Goal: Transaction & Acquisition: Purchase product/service

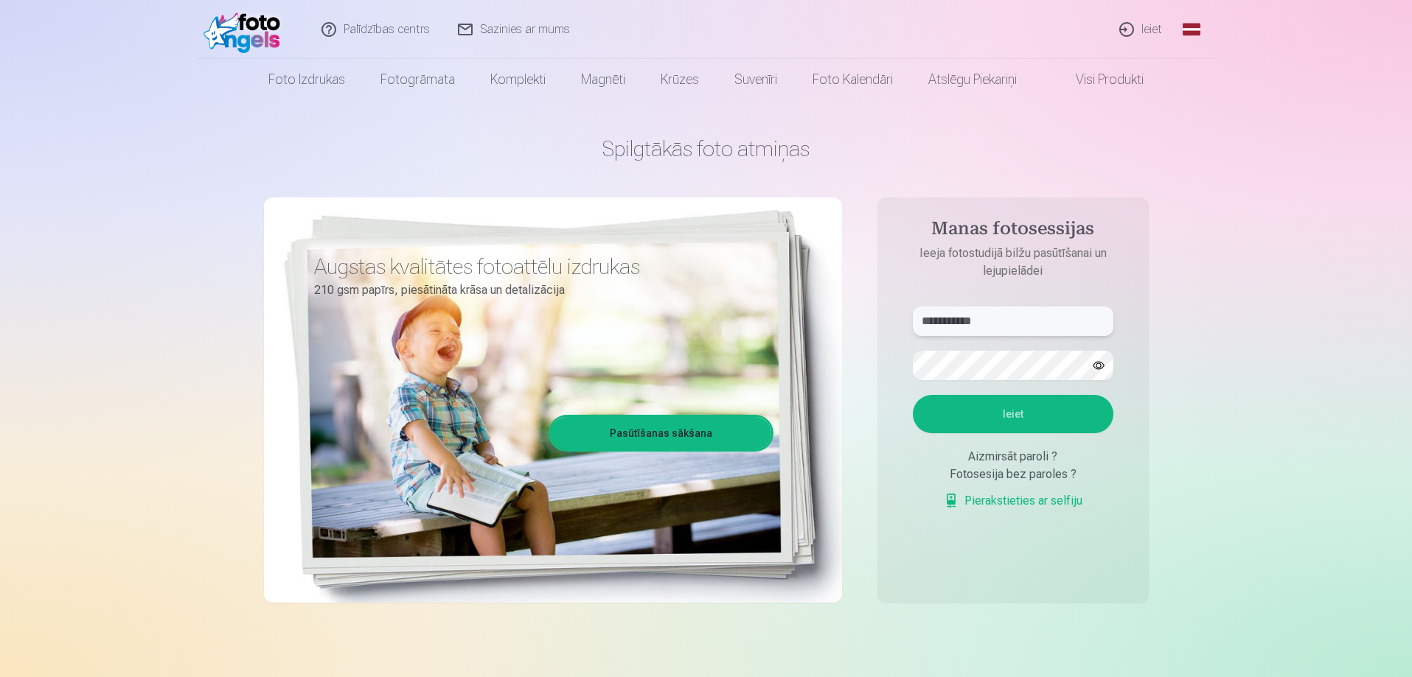
click at [991, 317] on input "**********" at bounding box center [1013, 321] width 200 height 29
drag, startPoint x: 1005, startPoint y: 320, endPoint x: 837, endPoint y: 337, distance: 168.2
click at [838, 337] on div "**********" at bounding box center [706, 369] width 885 height 538
type input "**********"
click at [766, 384] on div "**********" at bounding box center [706, 369] width 885 height 538
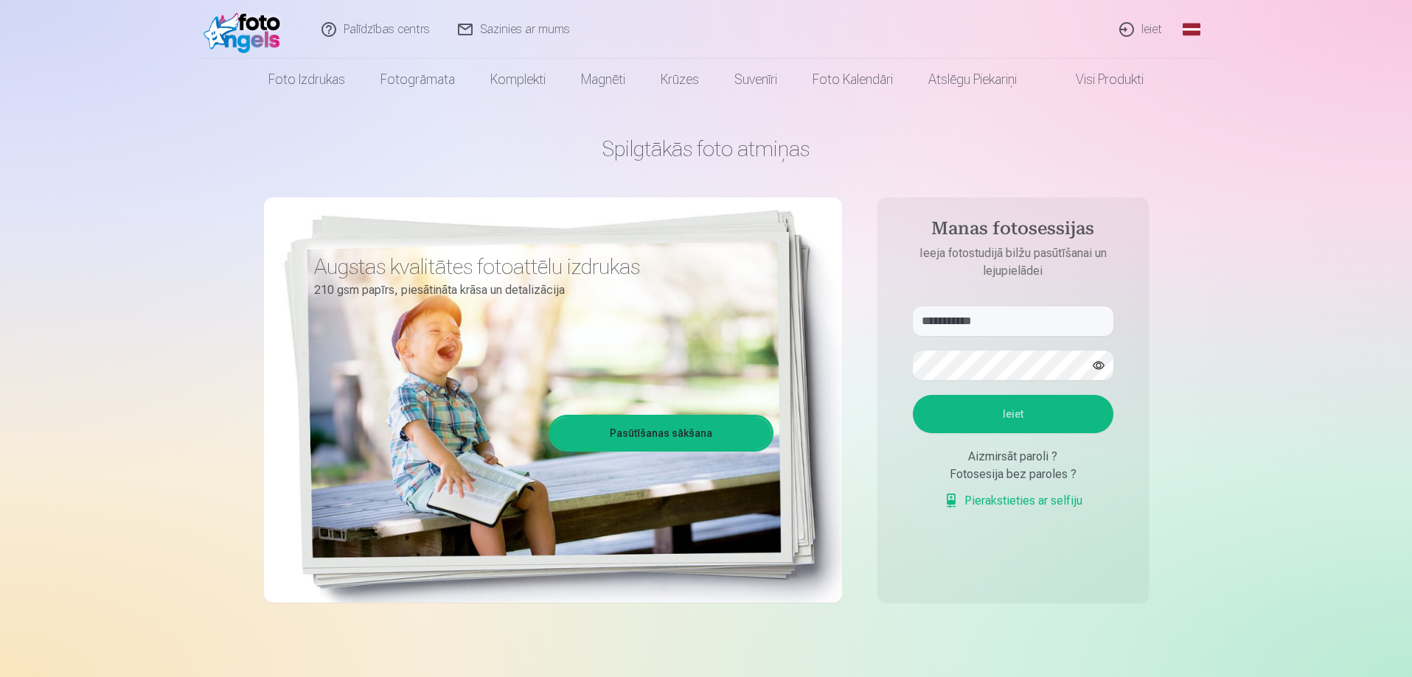
click at [938, 419] on button "Ieiet" at bounding box center [1013, 414] width 200 height 38
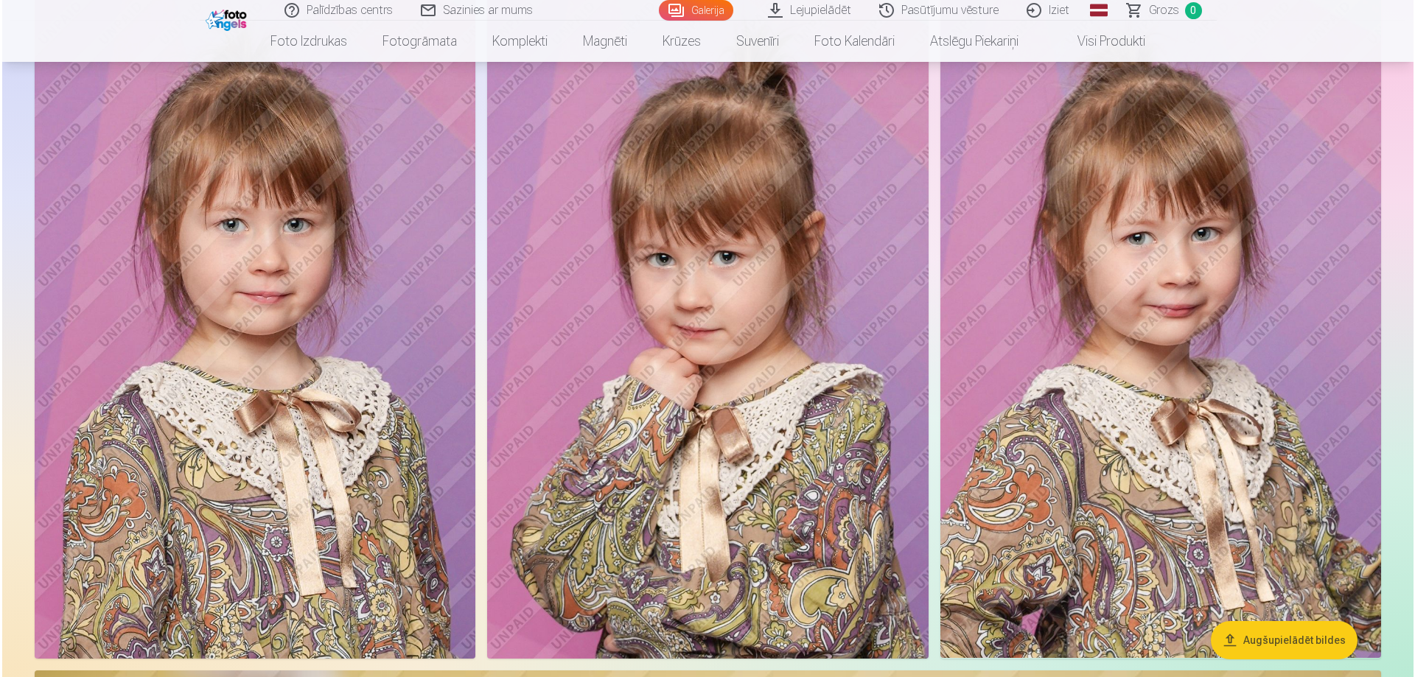
scroll to position [7666, 0]
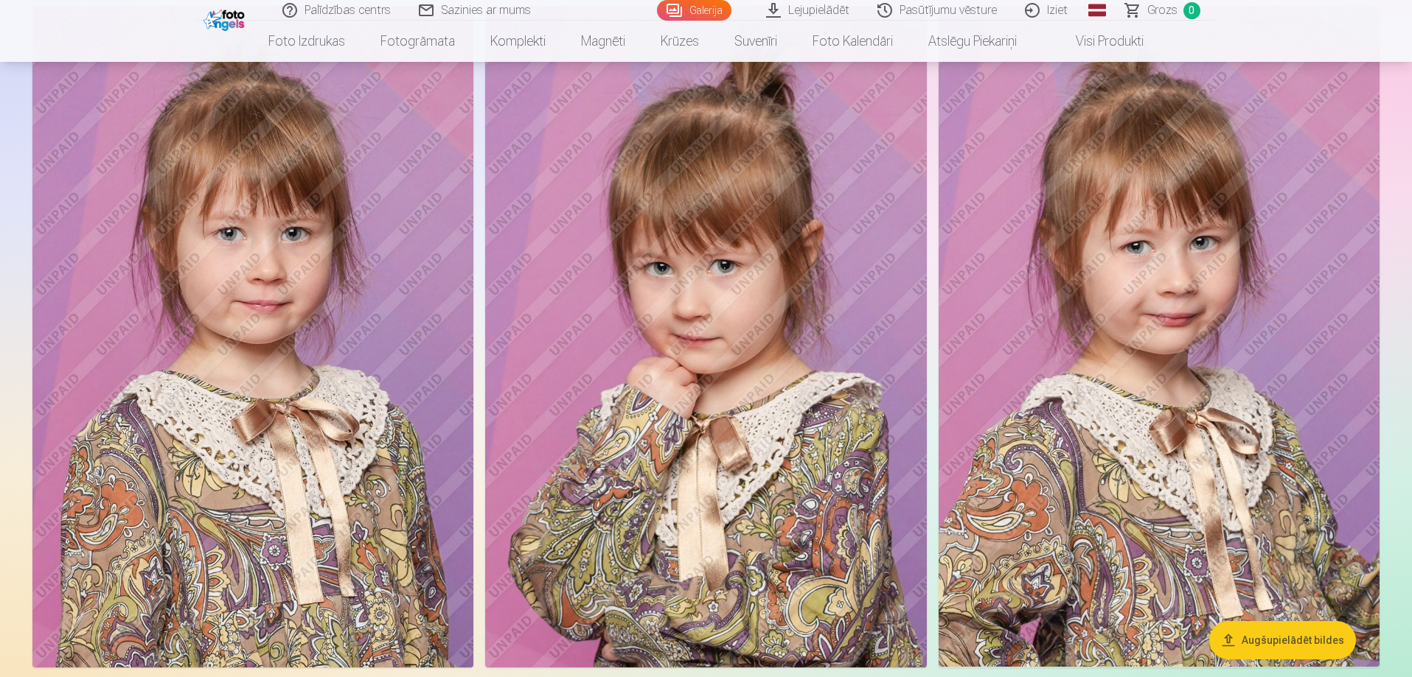
click at [292, 304] on img at bounding box center [252, 337] width 441 height 662
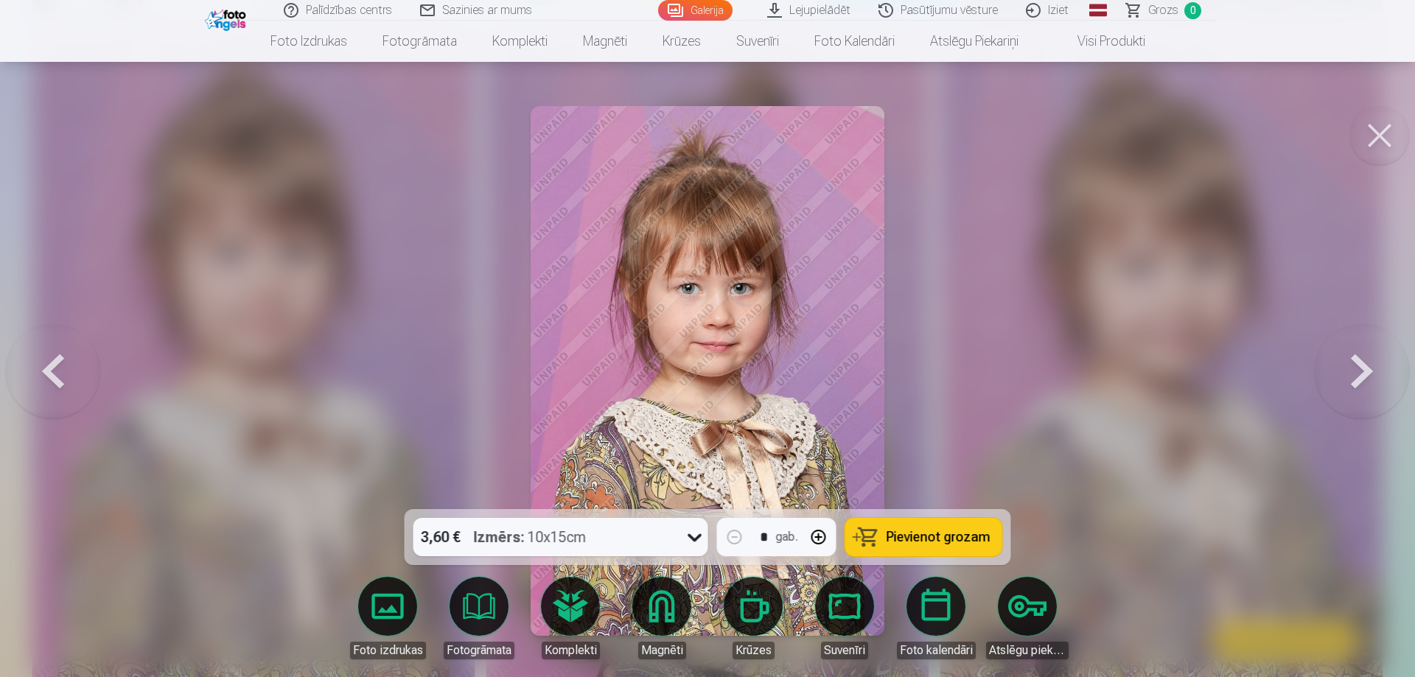
click at [556, 546] on div "Izmērs : 10x15cm" at bounding box center [530, 537] width 113 height 38
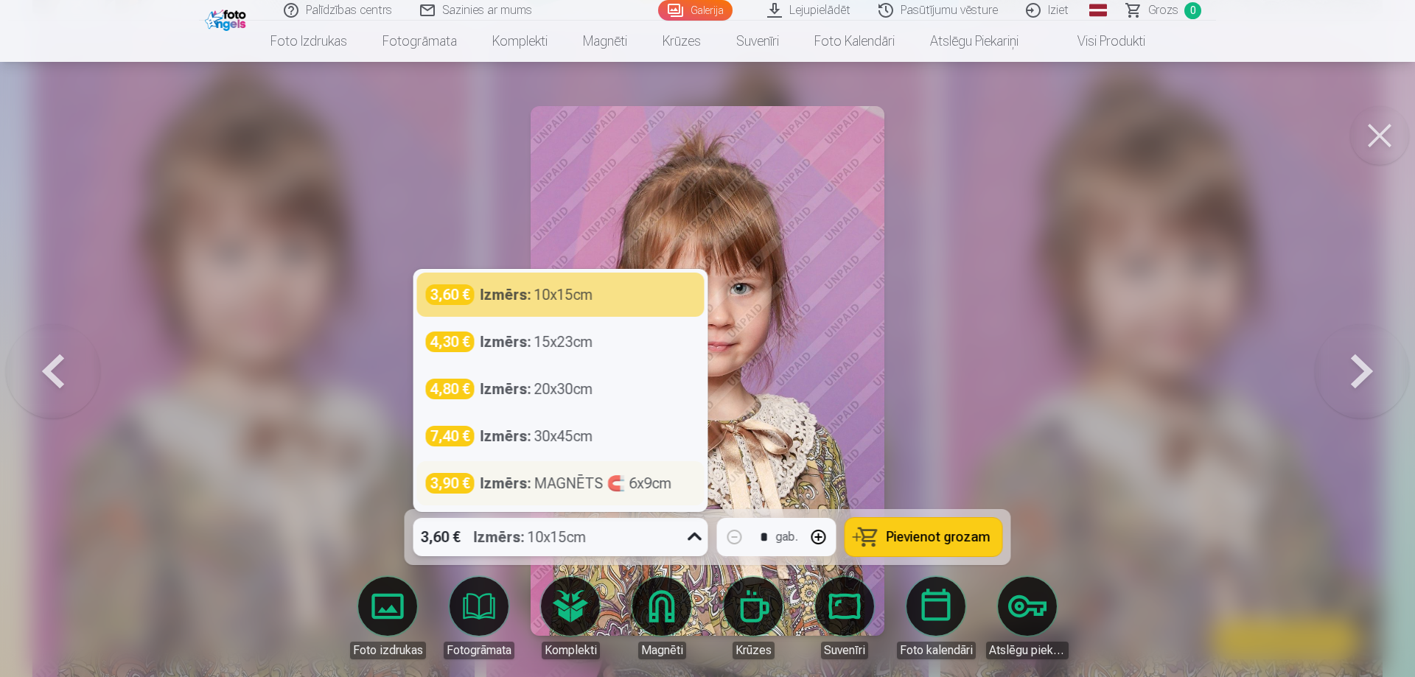
click at [595, 479] on div "Izmērs : MAGNĒTS 🧲 6x9cm" at bounding box center [577, 483] width 192 height 21
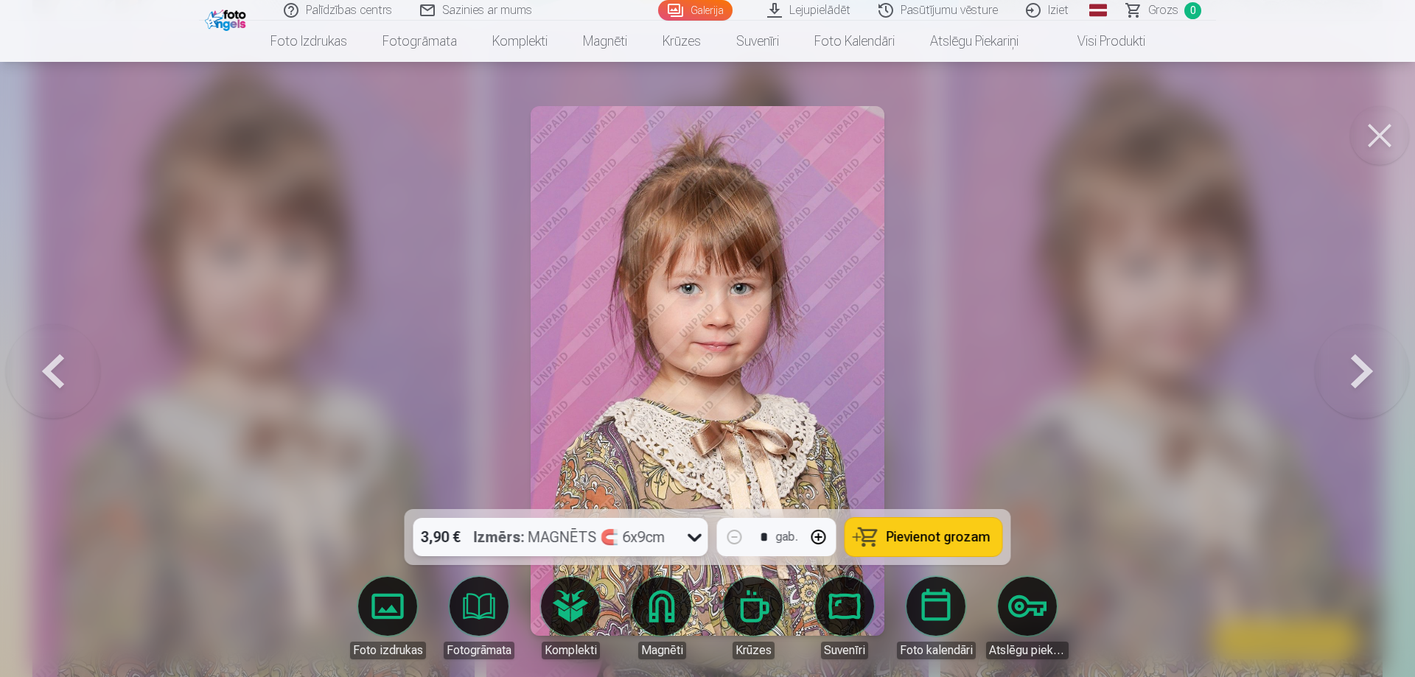
click at [940, 536] on span "Pievienot grozam" at bounding box center [939, 537] width 104 height 13
click at [1373, 133] on button at bounding box center [1379, 135] width 59 height 59
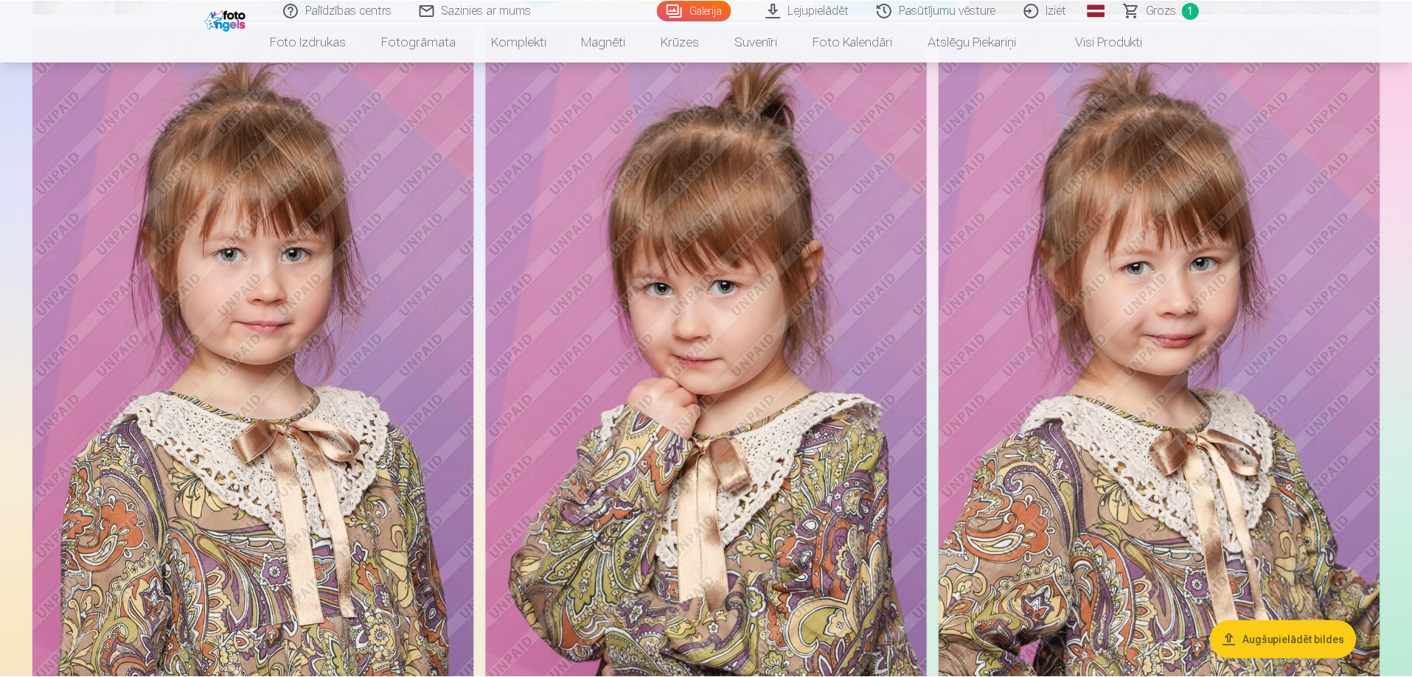
scroll to position [7648, 0]
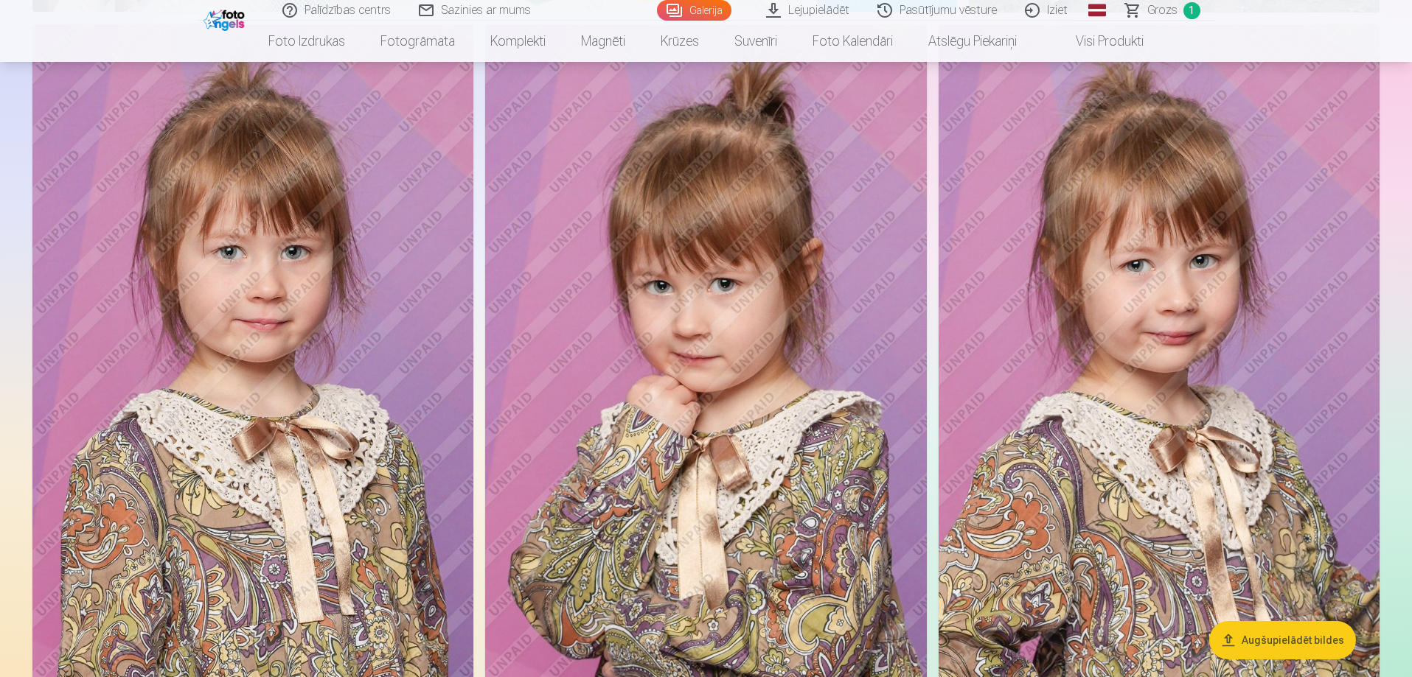
click at [699, 361] on img at bounding box center [706, 355] width 442 height 662
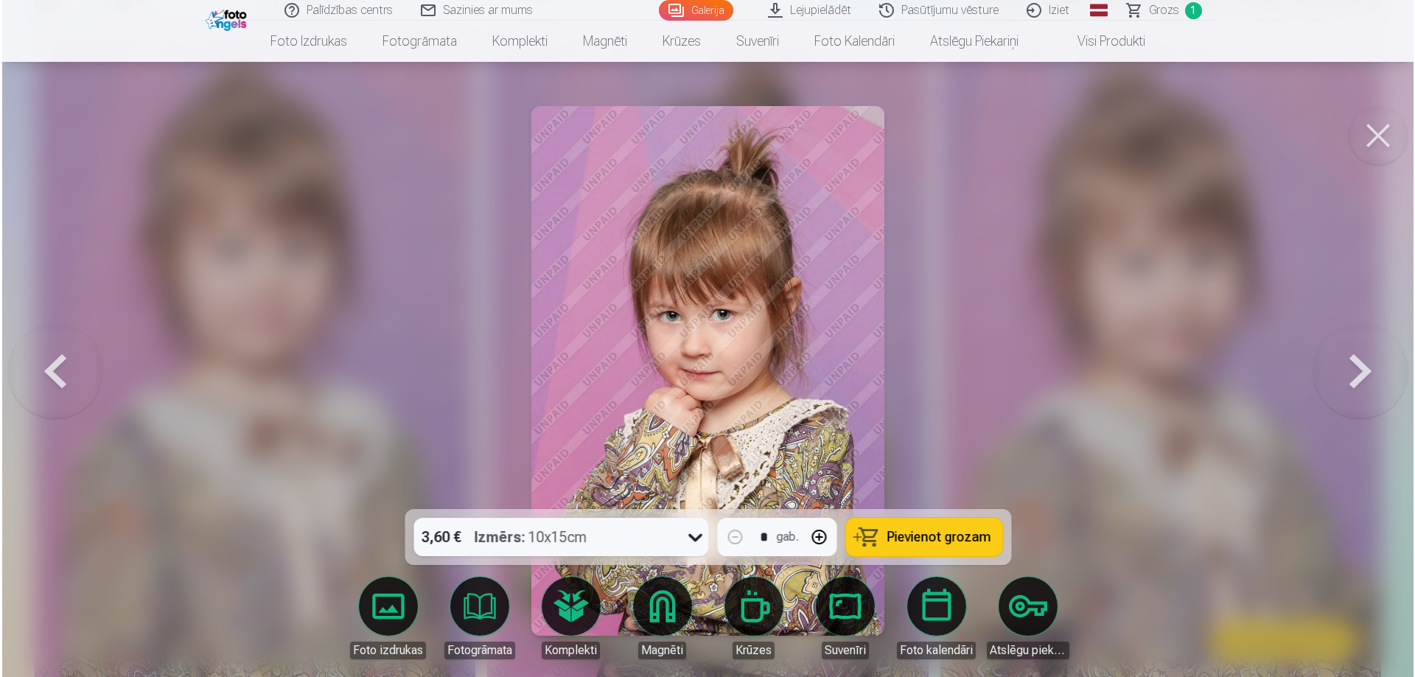
scroll to position [7666, 0]
click at [623, 543] on div "3,60 € Izmērs : 10x15cm" at bounding box center [547, 537] width 267 height 38
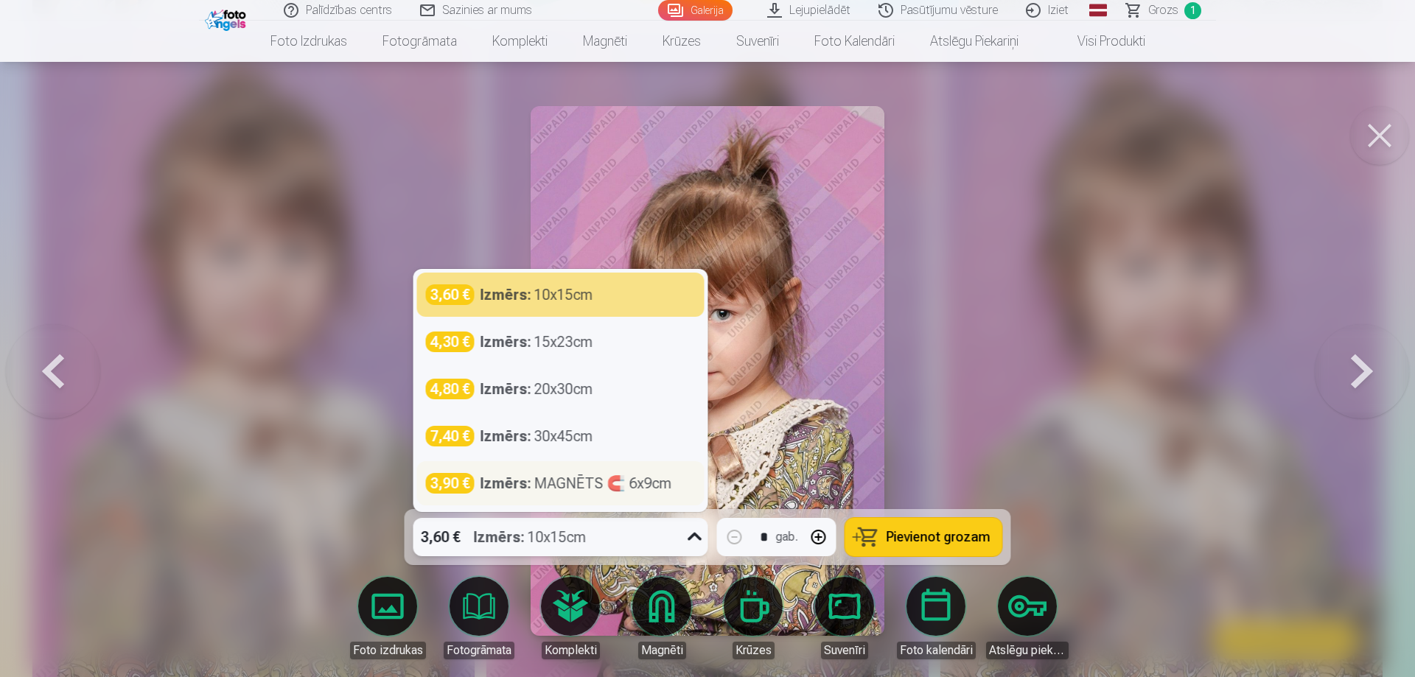
click at [573, 488] on div "Izmērs : MAGNĒTS 🧲 6x9cm" at bounding box center [577, 483] width 192 height 21
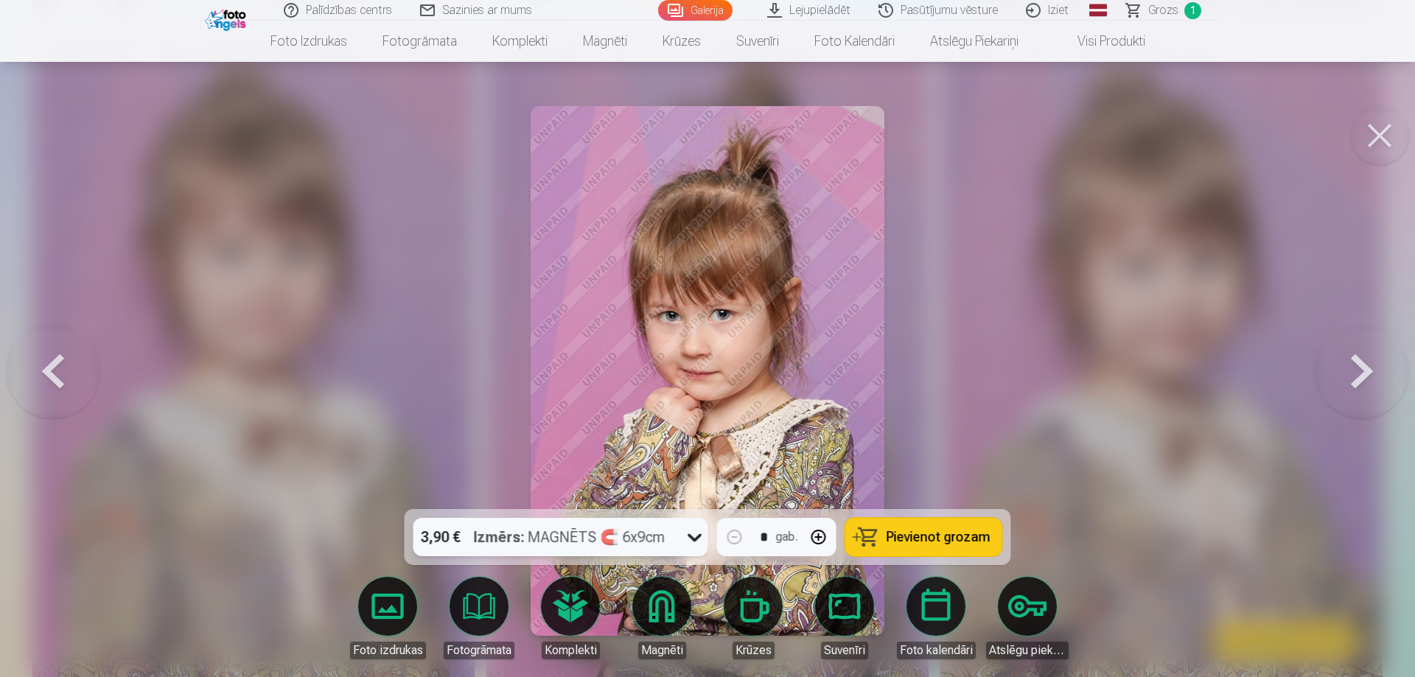
click at [921, 539] on span "Pievienot grozam" at bounding box center [939, 537] width 104 height 13
click at [1384, 137] on button at bounding box center [1379, 135] width 59 height 59
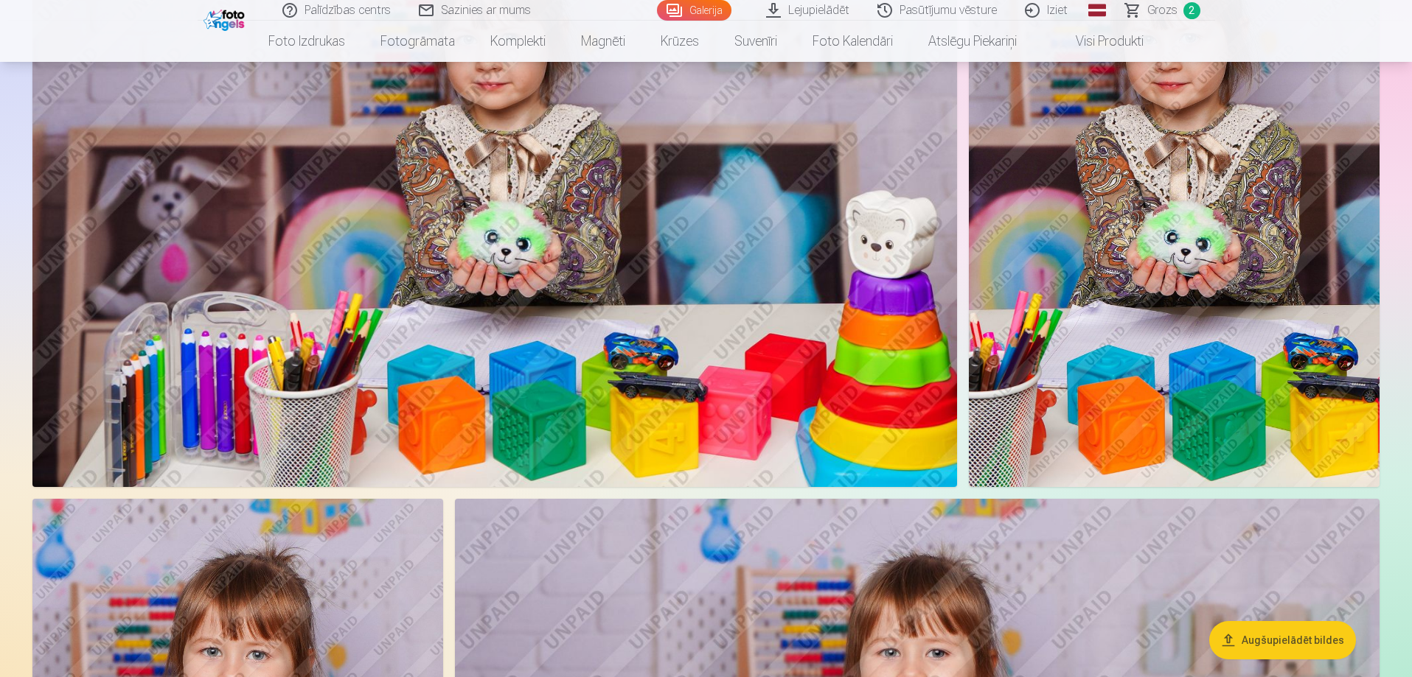
scroll to position [5657, 0]
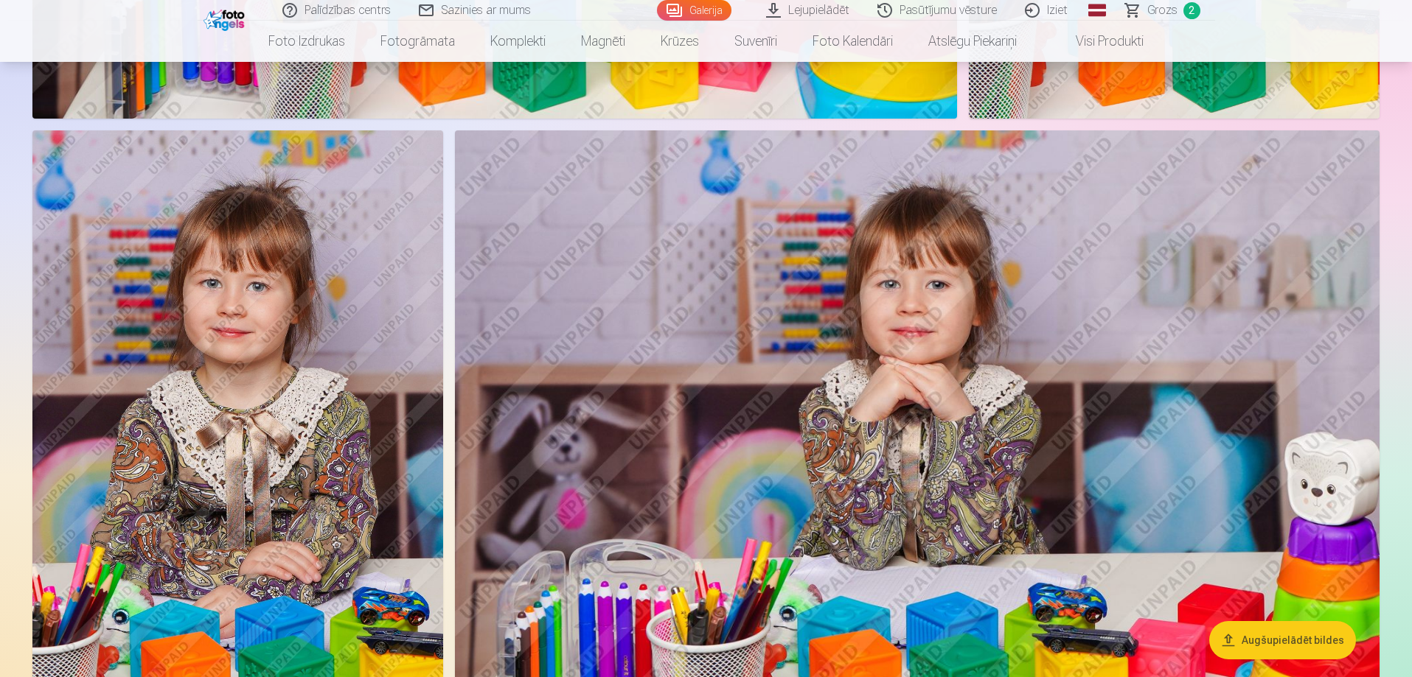
click at [301, 373] on img at bounding box center [237, 438] width 411 height 616
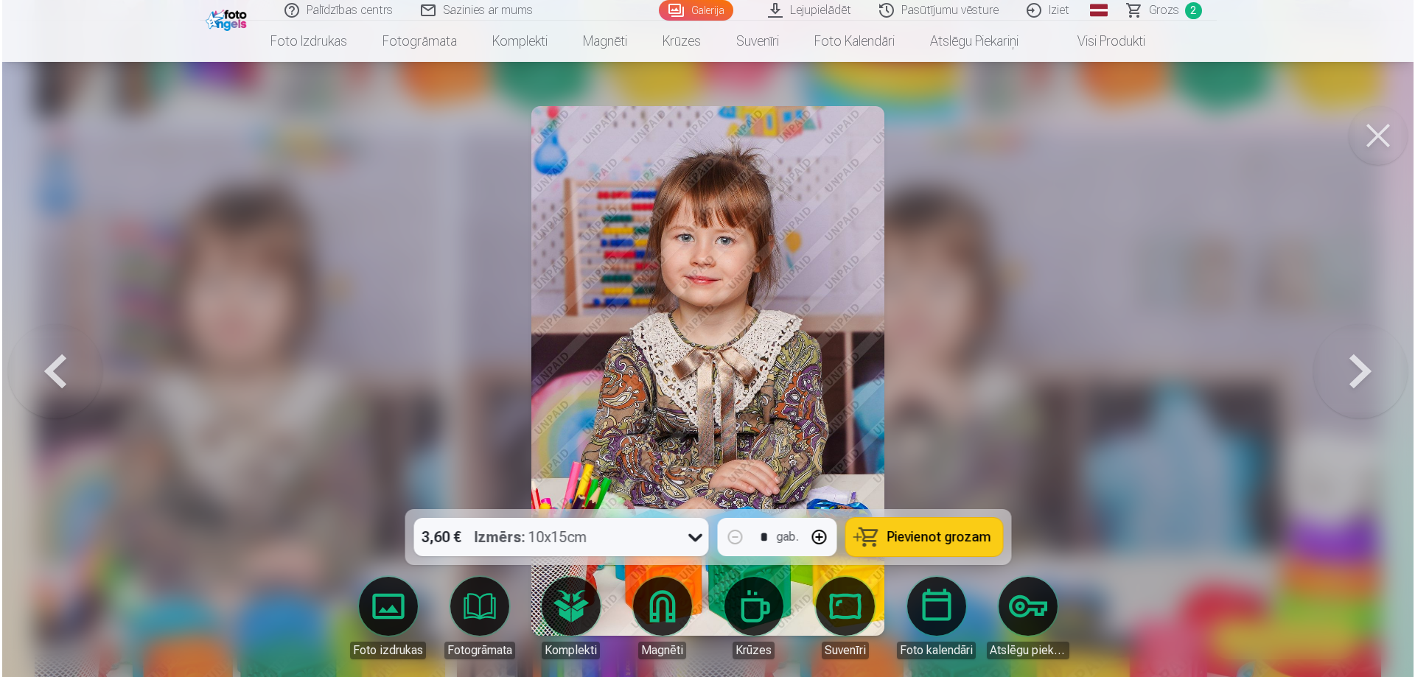
scroll to position [5671, 0]
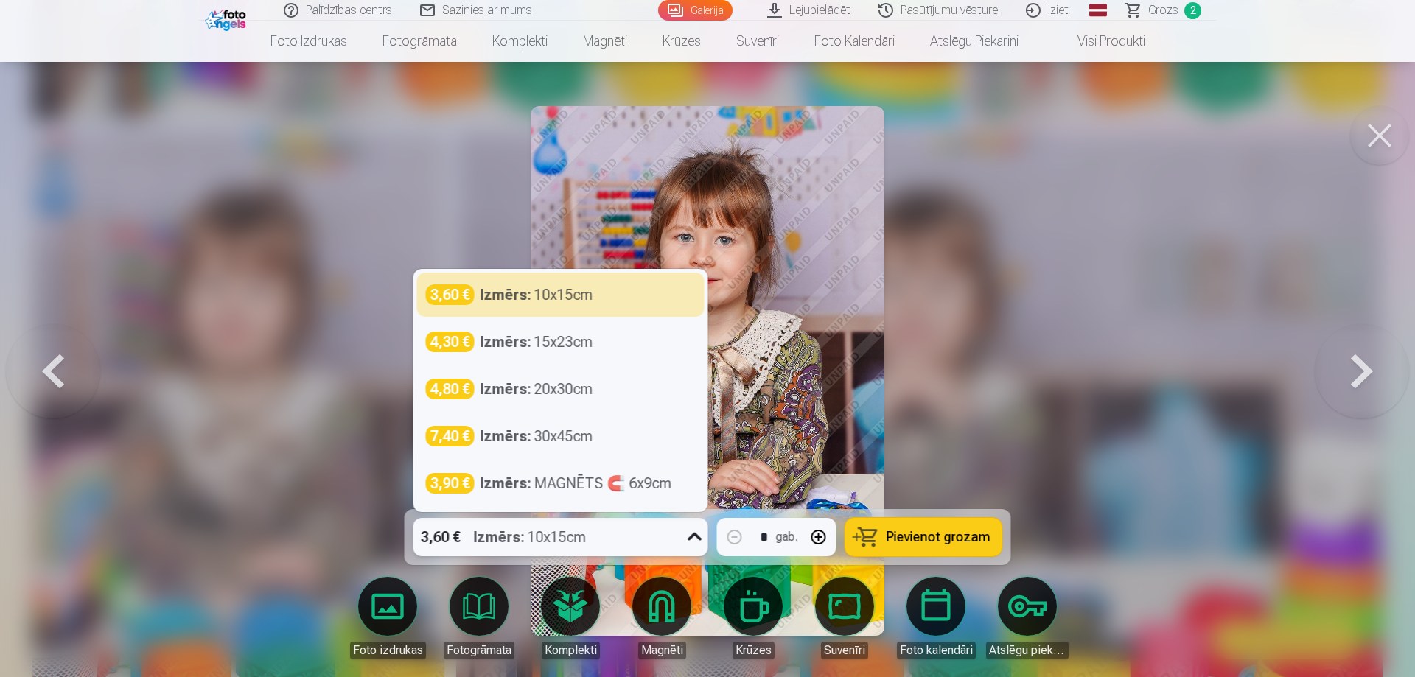
click at [674, 542] on div "3,60 € Izmērs : 10x15cm" at bounding box center [547, 537] width 267 height 38
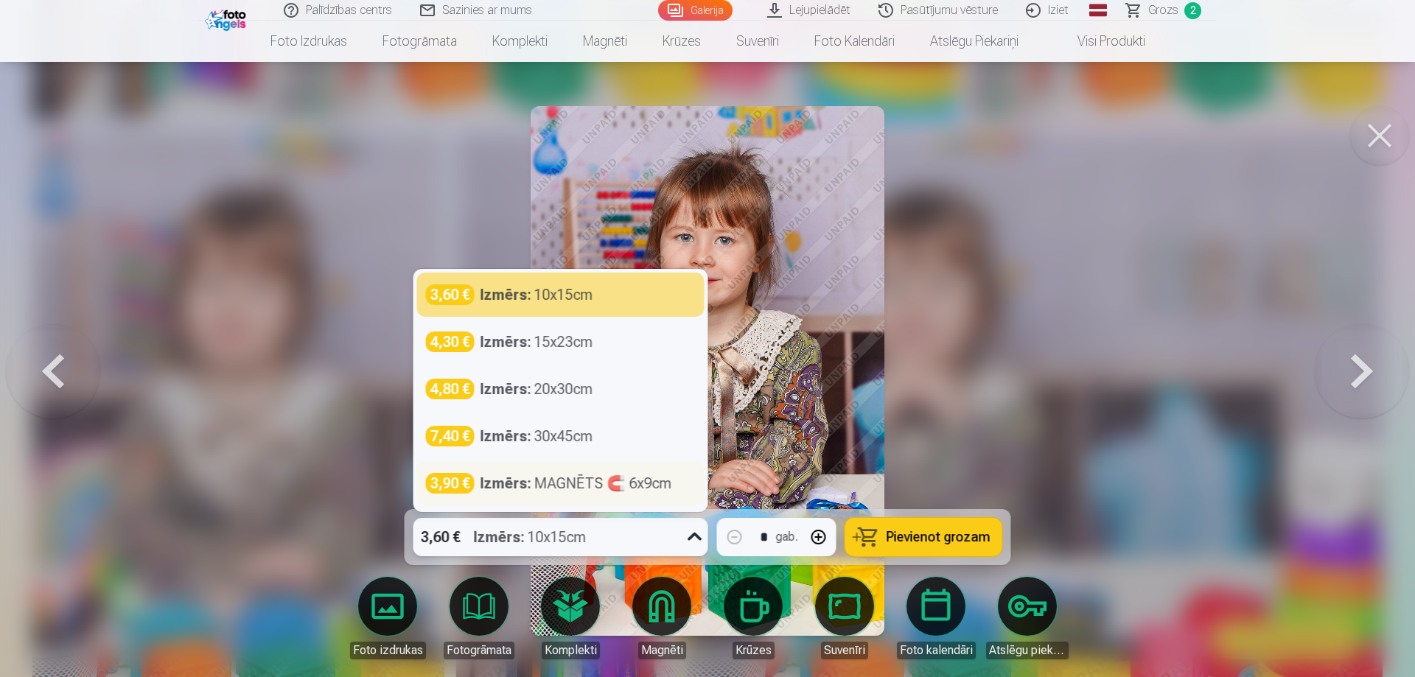
click at [565, 482] on div "Izmērs : MAGNĒTS 🧲 6x9cm" at bounding box center [577, 483] width 192 height 21
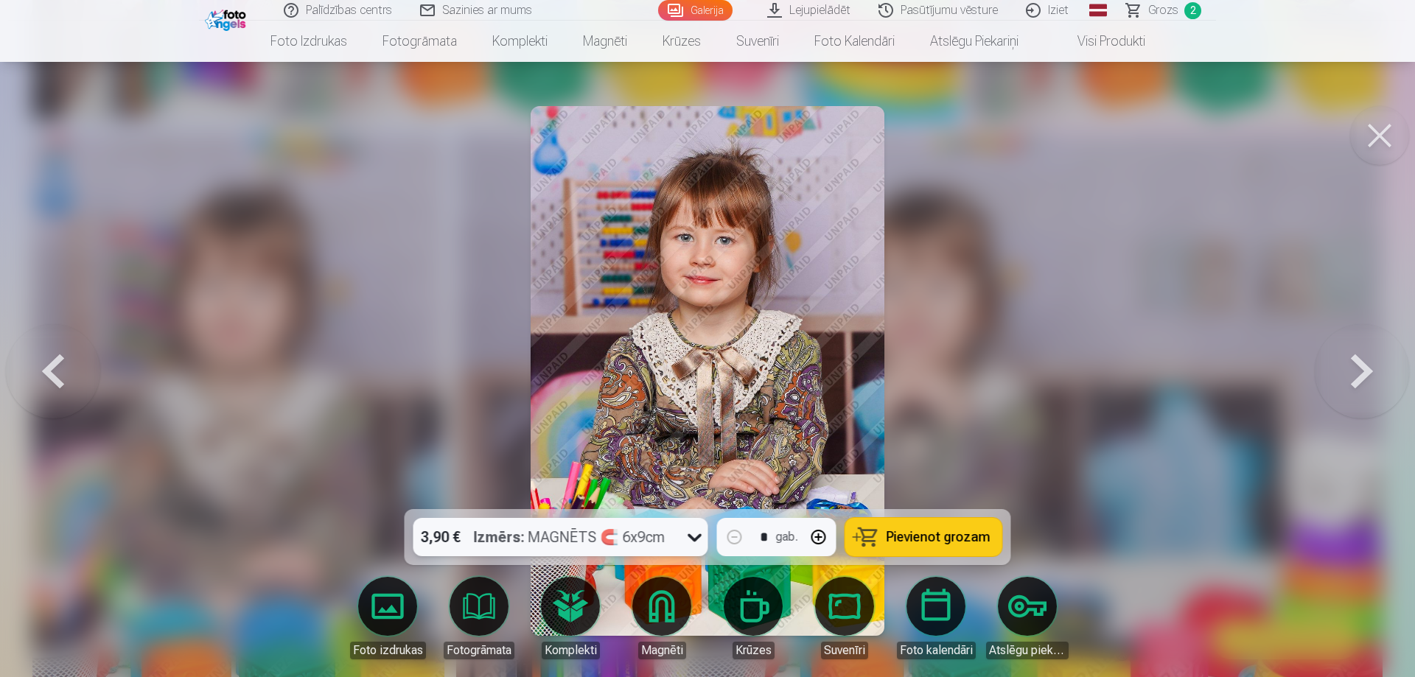
click at [915, 546] on button "Pievienot grozam" at bounding box center [923, 537] width 157 height 38
click at [1383, 133] on button at bounding box center [1379, 135] width 59 height 59
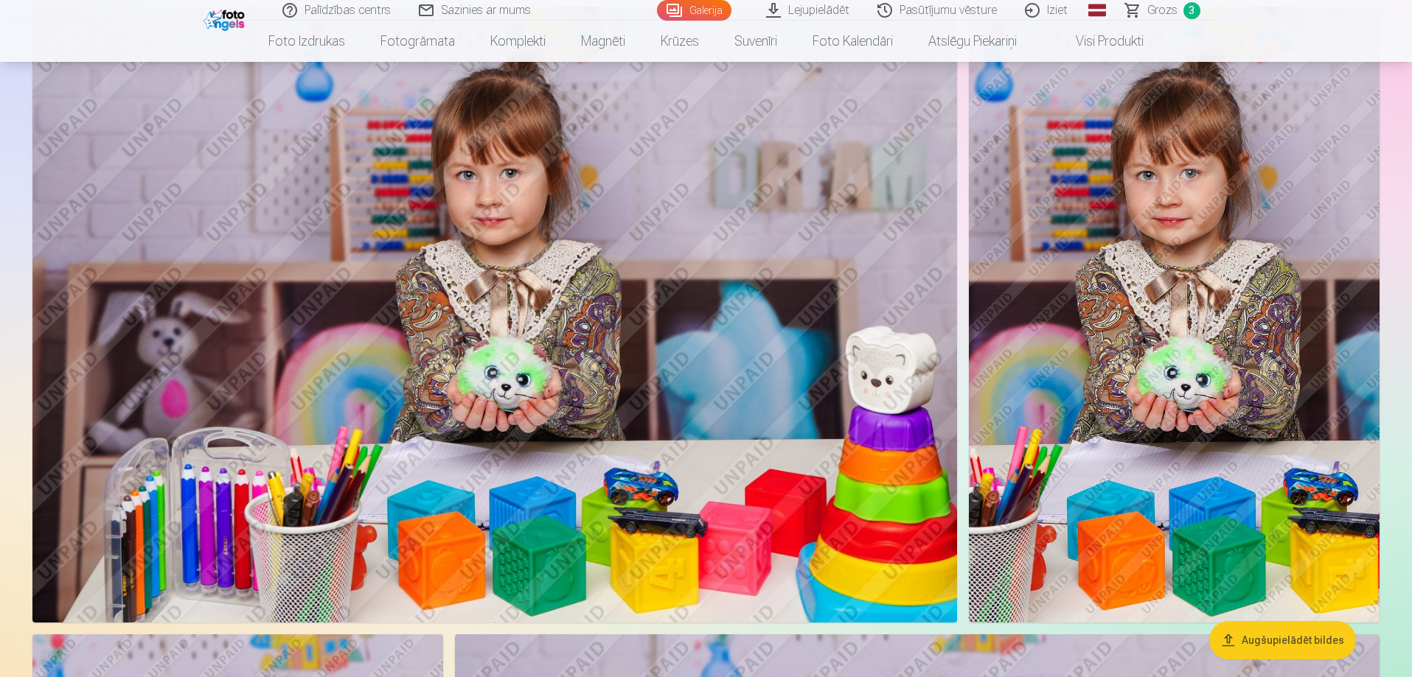
scroll to position [5068, 0]
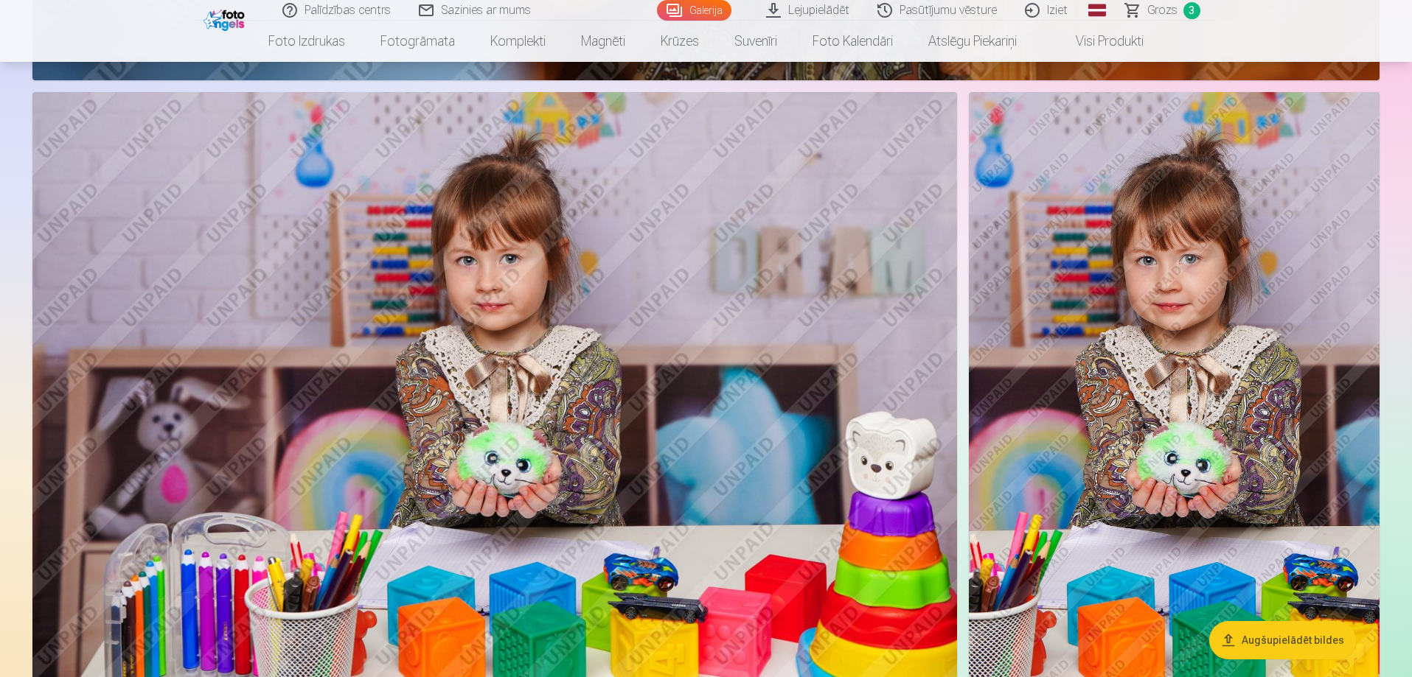
click at [1257, 379] on img at bounding box center [1174, 400] width 411 height 616
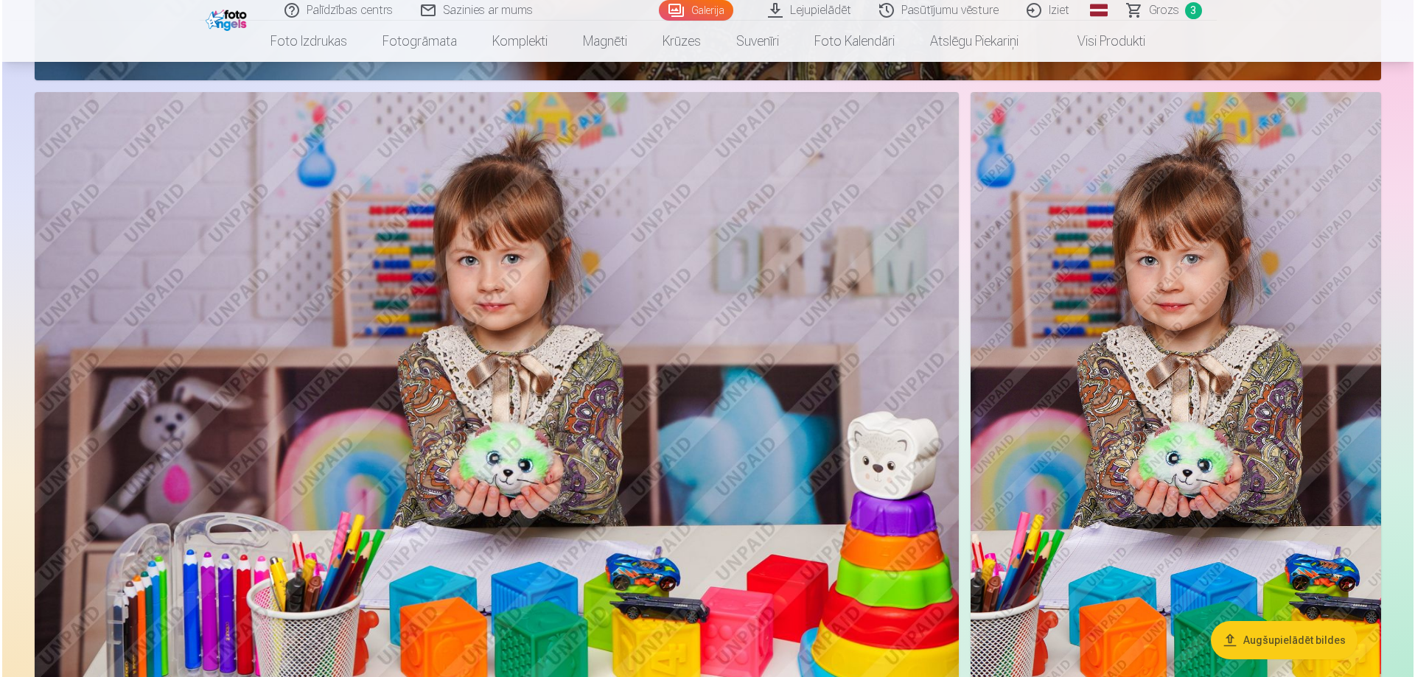
scroll to position [5079, 0]
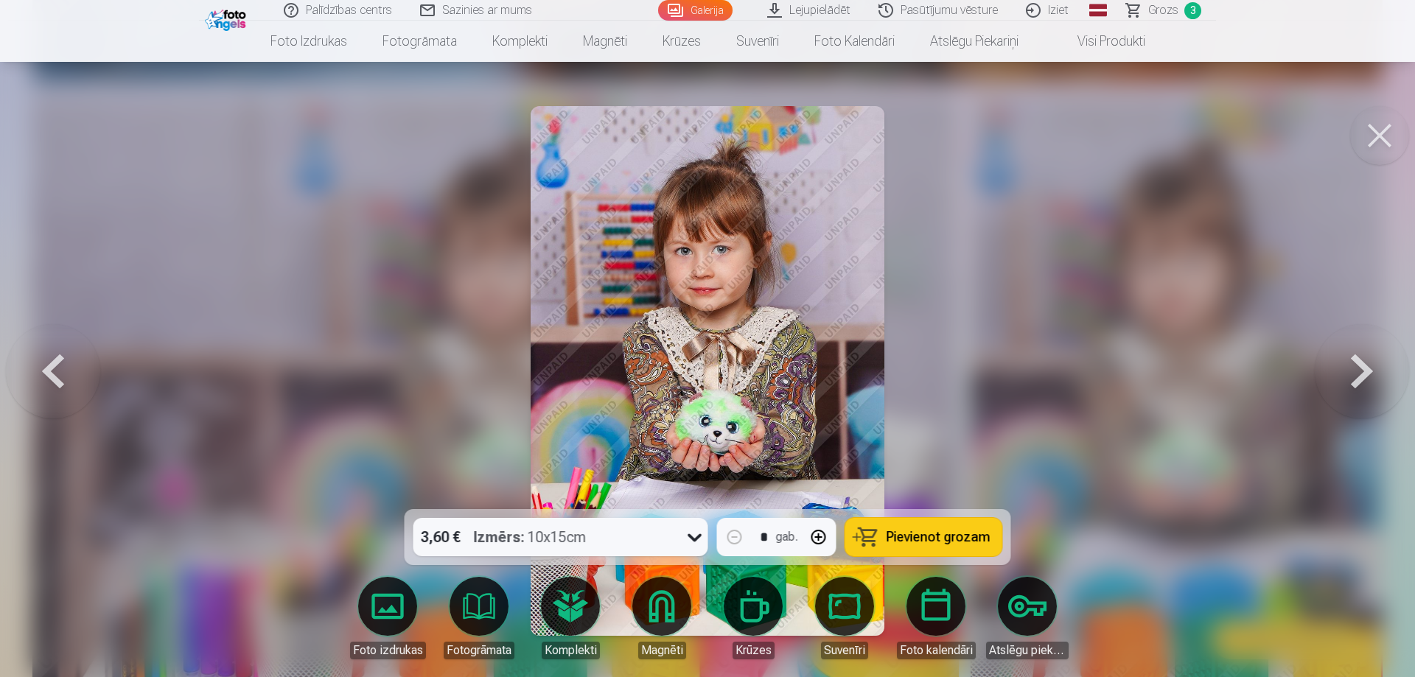
click at [649, 537] on div "3,60 € Izmērs : 10x15cm" at bounding box center [547, 537] width 267 height 38
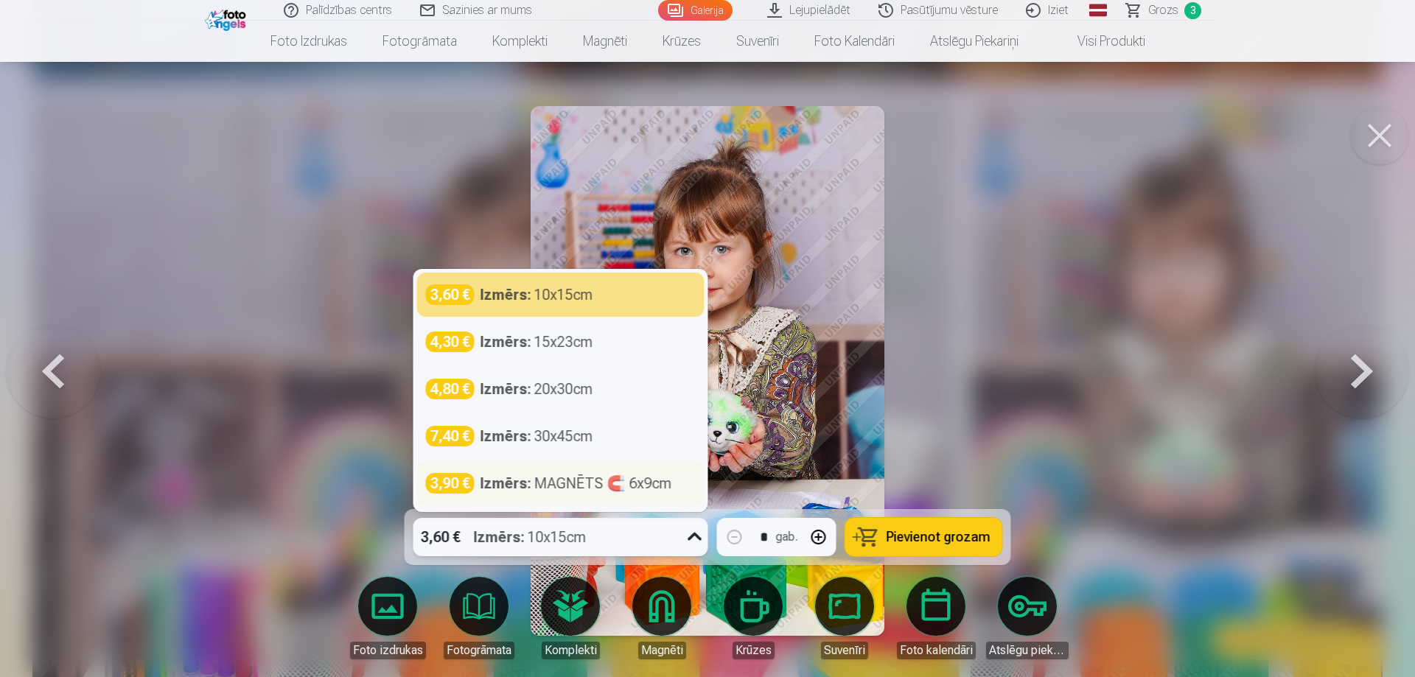
click at [575, 491] on div "Izmērs : MAGNĒTS 🧲 6x9cm" at bounding box center [577, 483] width 192 height 21
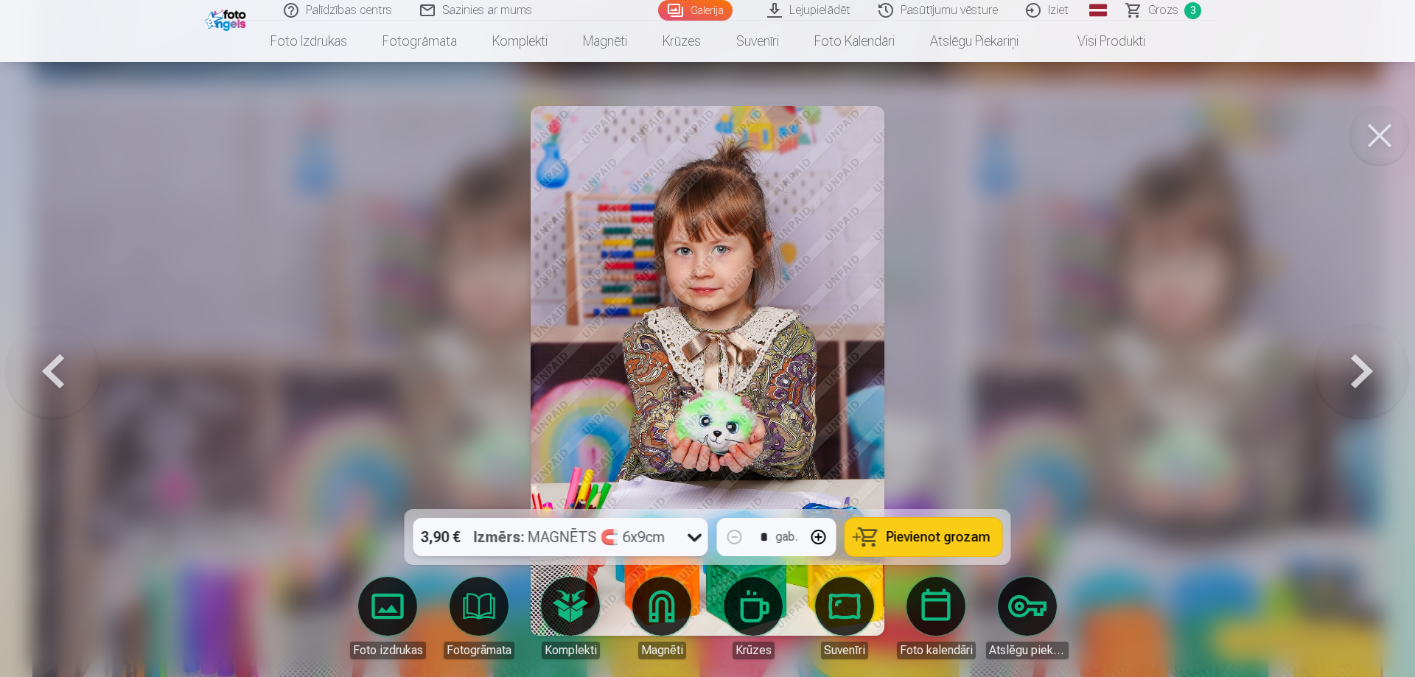
click at [938, 537] on span "Pievienot grozam" at bounding box center [939, 537] width 104 height 13
click at [1380, 132] on button at bounding box center [1379, 135] width 59 height 59
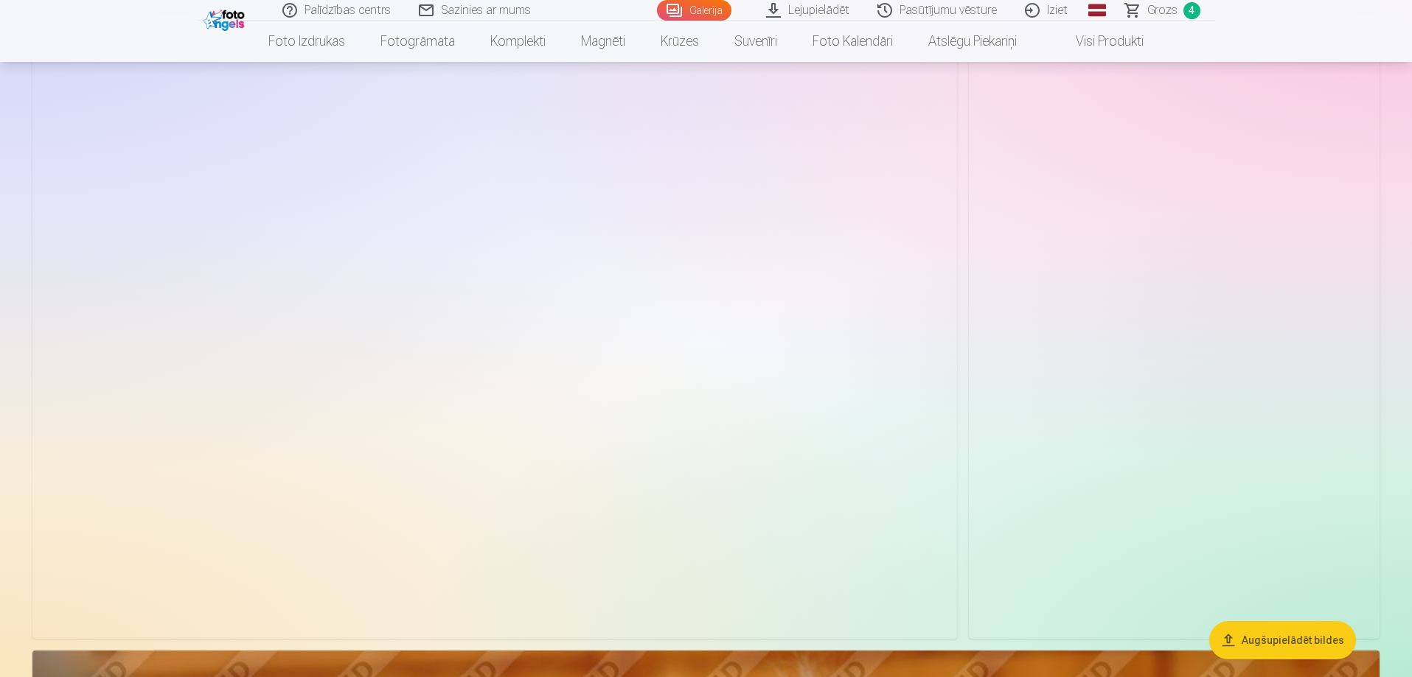
scroll to position [3372, 0]
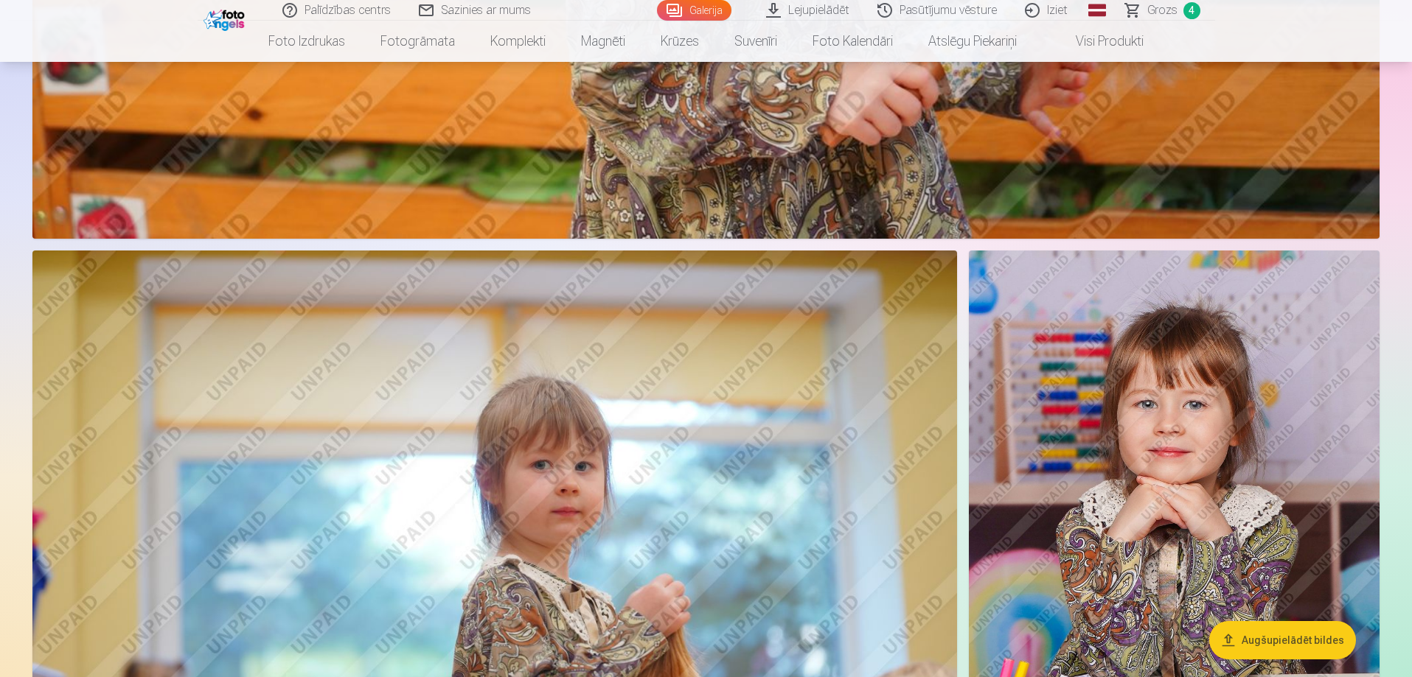
click at [1246, 473] on img at bounding box center [1174, 559] width 411 height 616
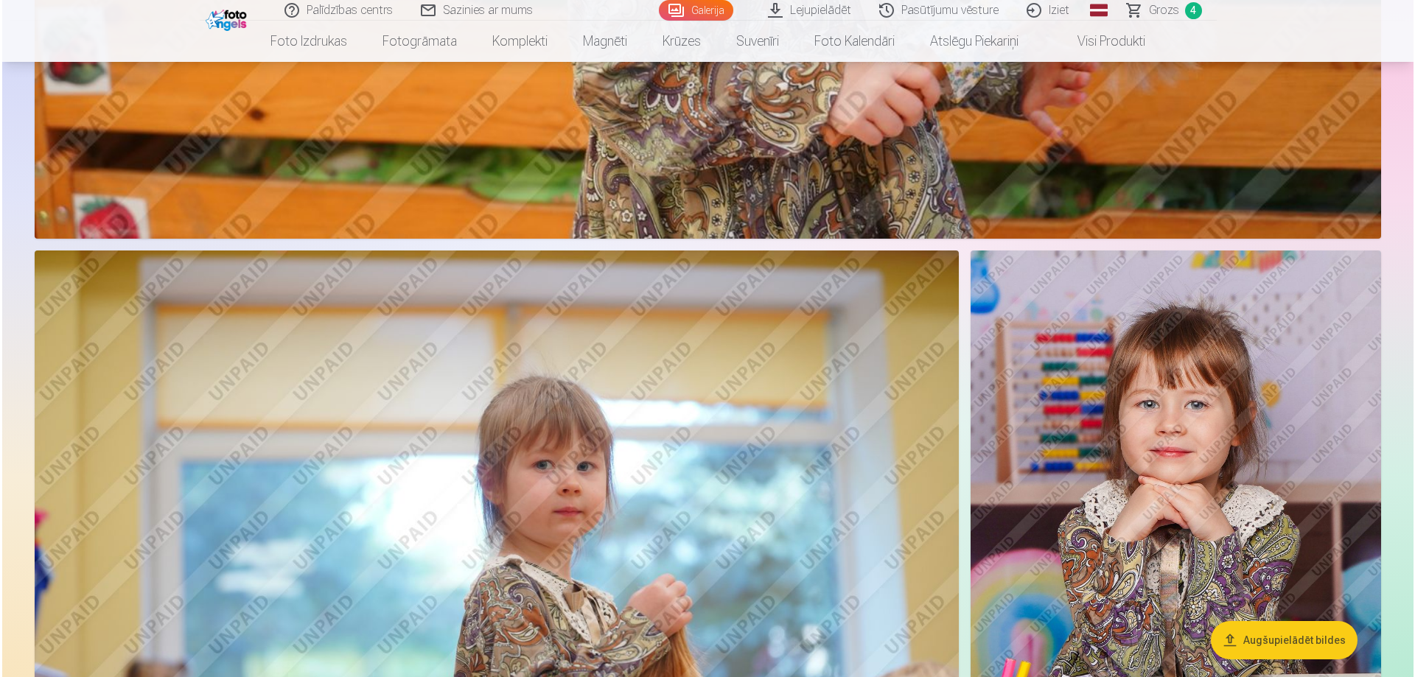
scroll to position [3380, 0]
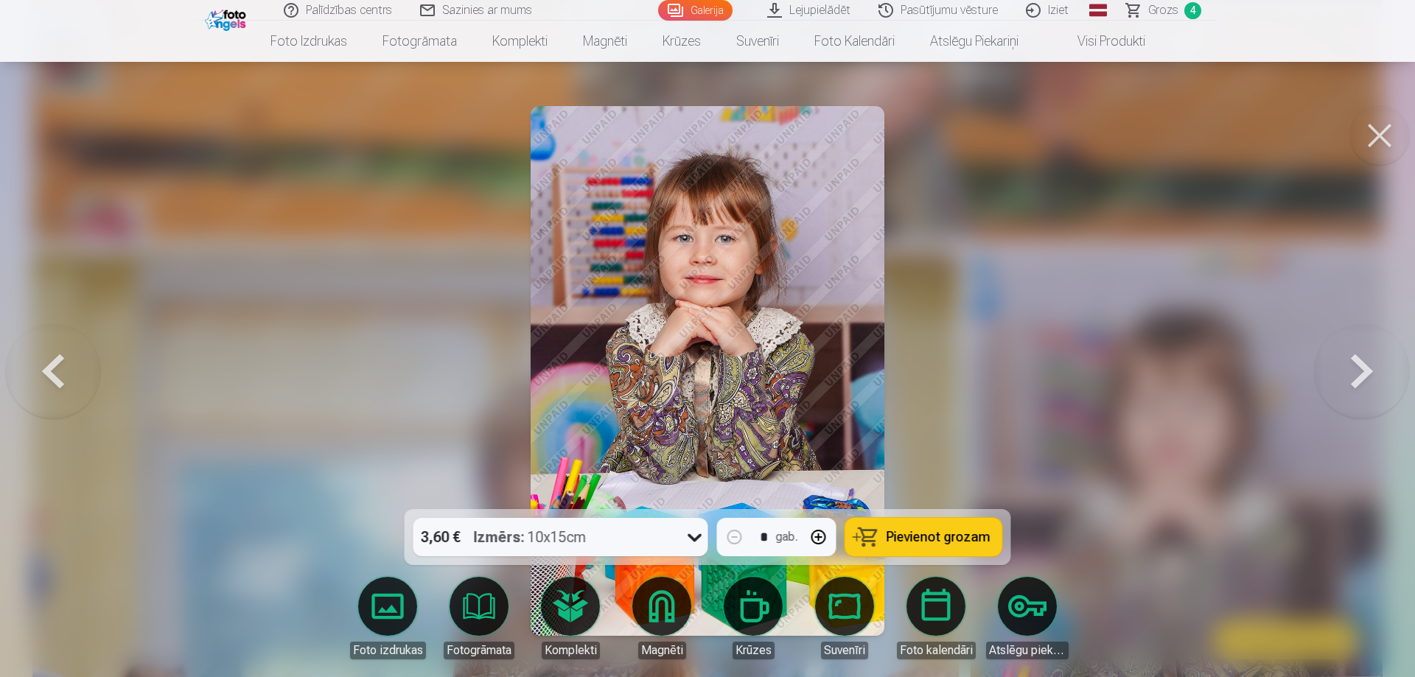
click at [632, 537] on div "3,60 € Izmērs : 10x15cm" at bounding box center [547, 537] width 267 height 38
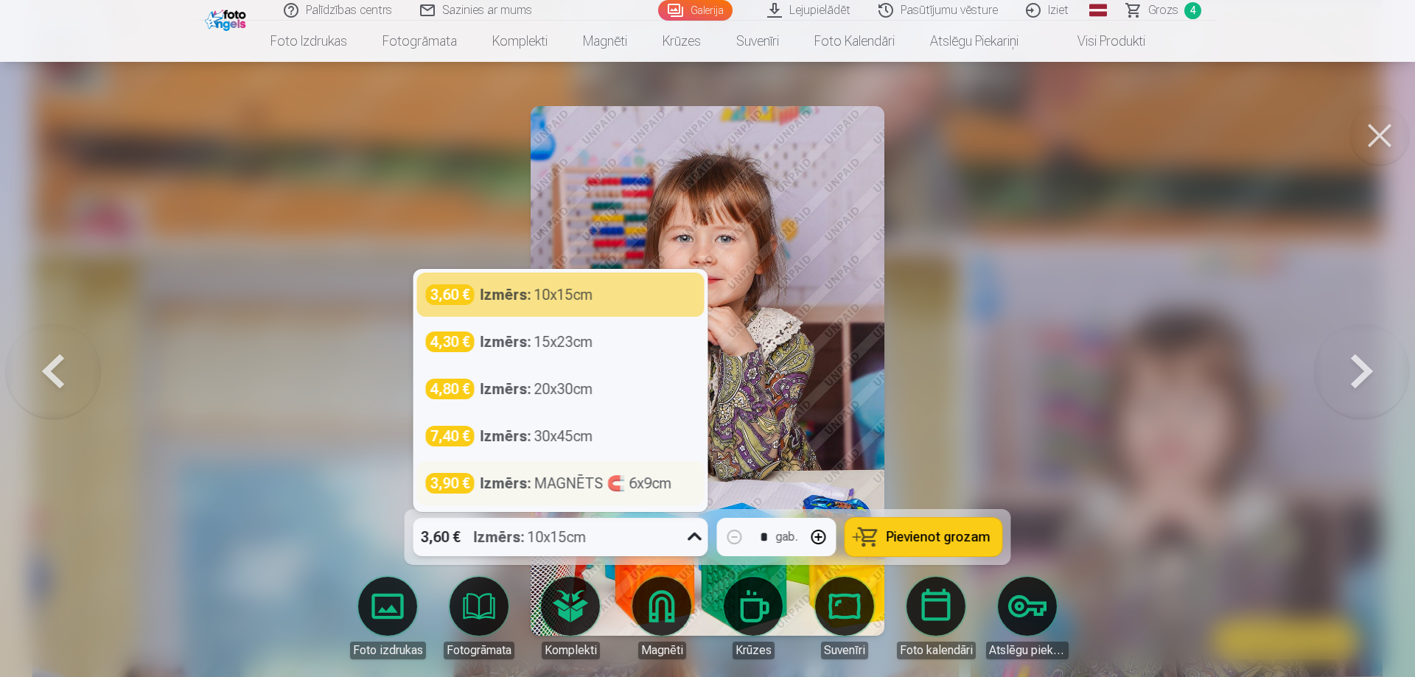
click at [557, 490] on div "Izmērs : MAGNĒTS 🧲 6x9cm" at bounding box center [577, 483] width 192 height 21
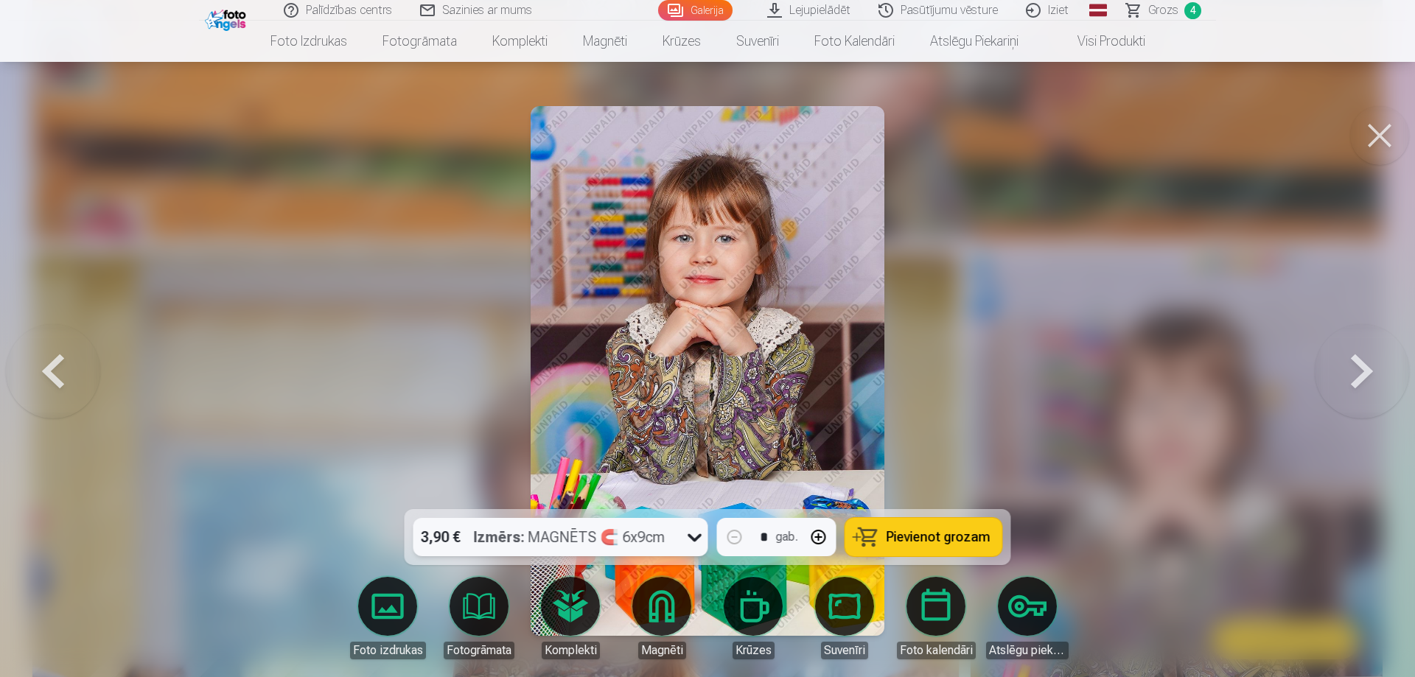
click at [928, 535] on span "Pievienot grozam" at bounding box center [939, 537] width 104 height 13
click at [1380, 128] on button at bounding box center [1379, 135] width 59 height 59
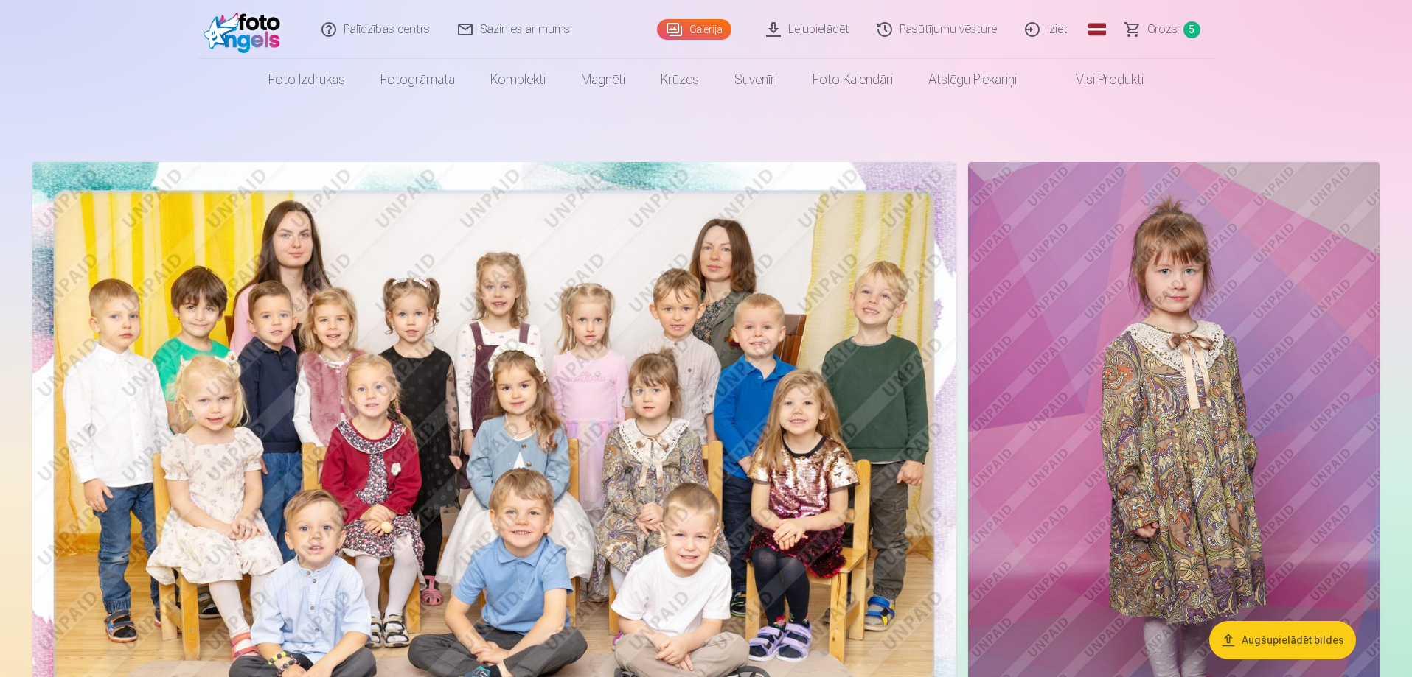
click at [741, 269] on img at bounding box center [494, 470] width 924 height 616
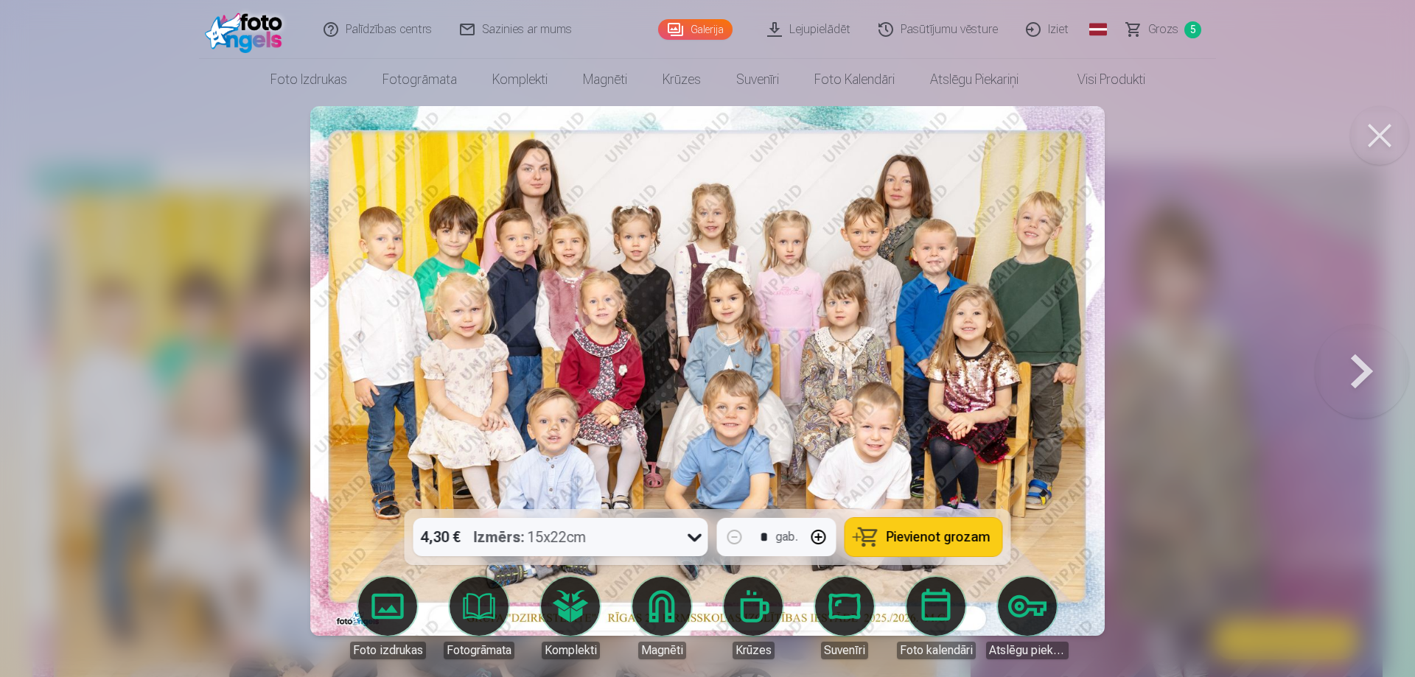
click at [634, 541] on div "4,30 € Izmērs : 15x22cm" at bounding box center [547, 537] width 267 height 38
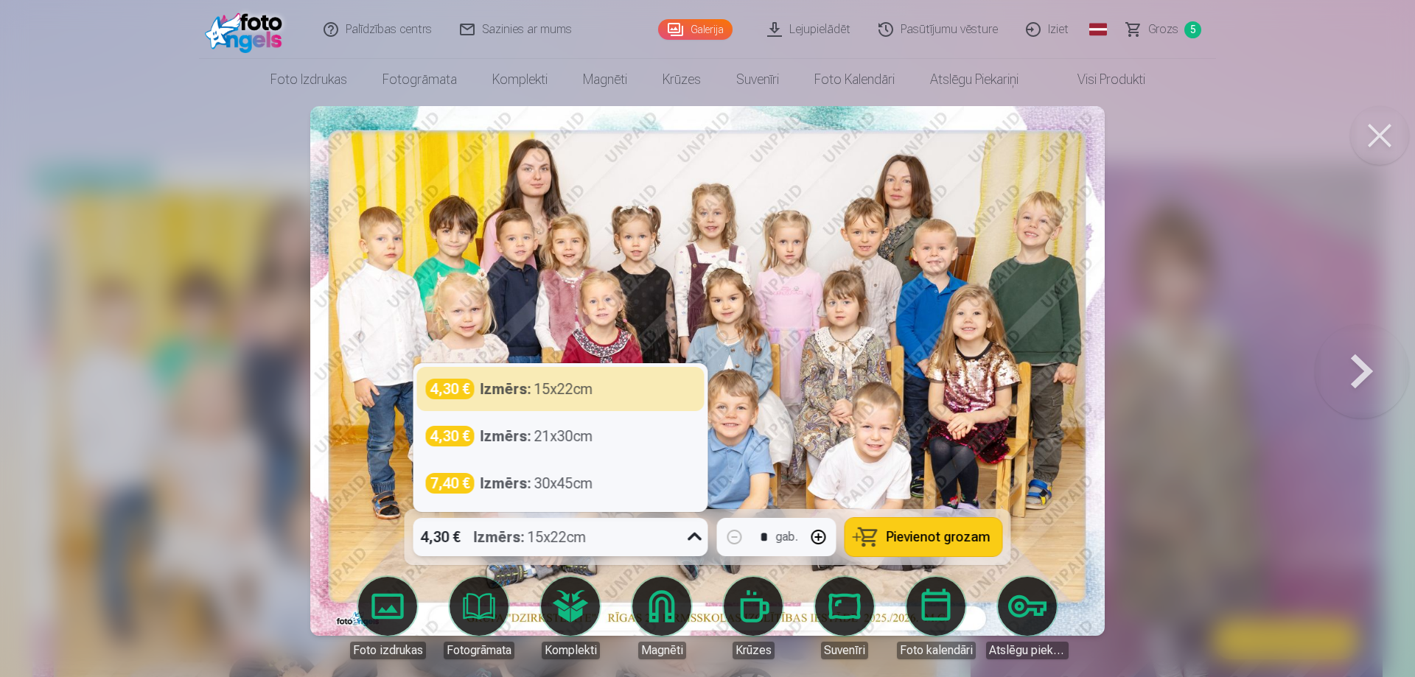
click at [634, 541] on div "4,30 € Izmērs : 15x22cm" at bounding box center [547, 537] width 267 height 38
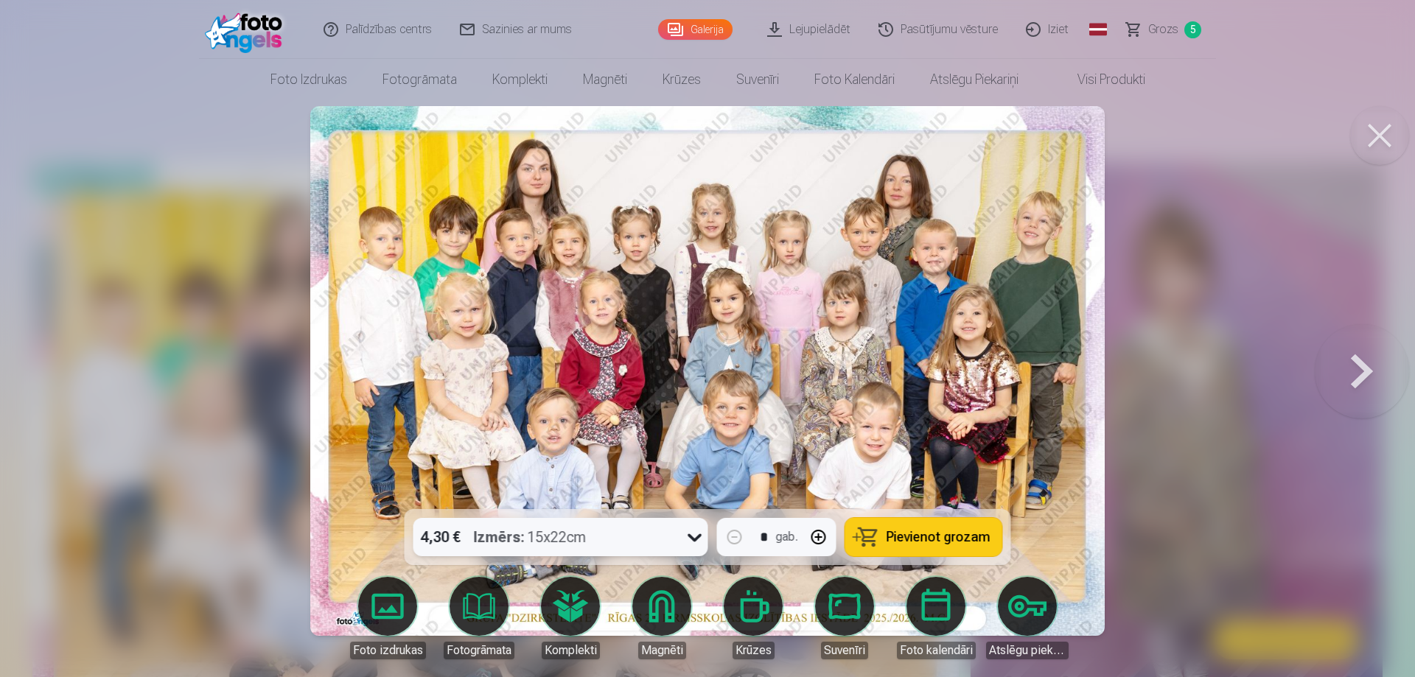
click at [920, 537] on span "Pievienot grozam" at bounding box center [939, 537] width 104 height 13
click at [1387, 138] on button at bounding box center [1379, 135] width 59 height 59
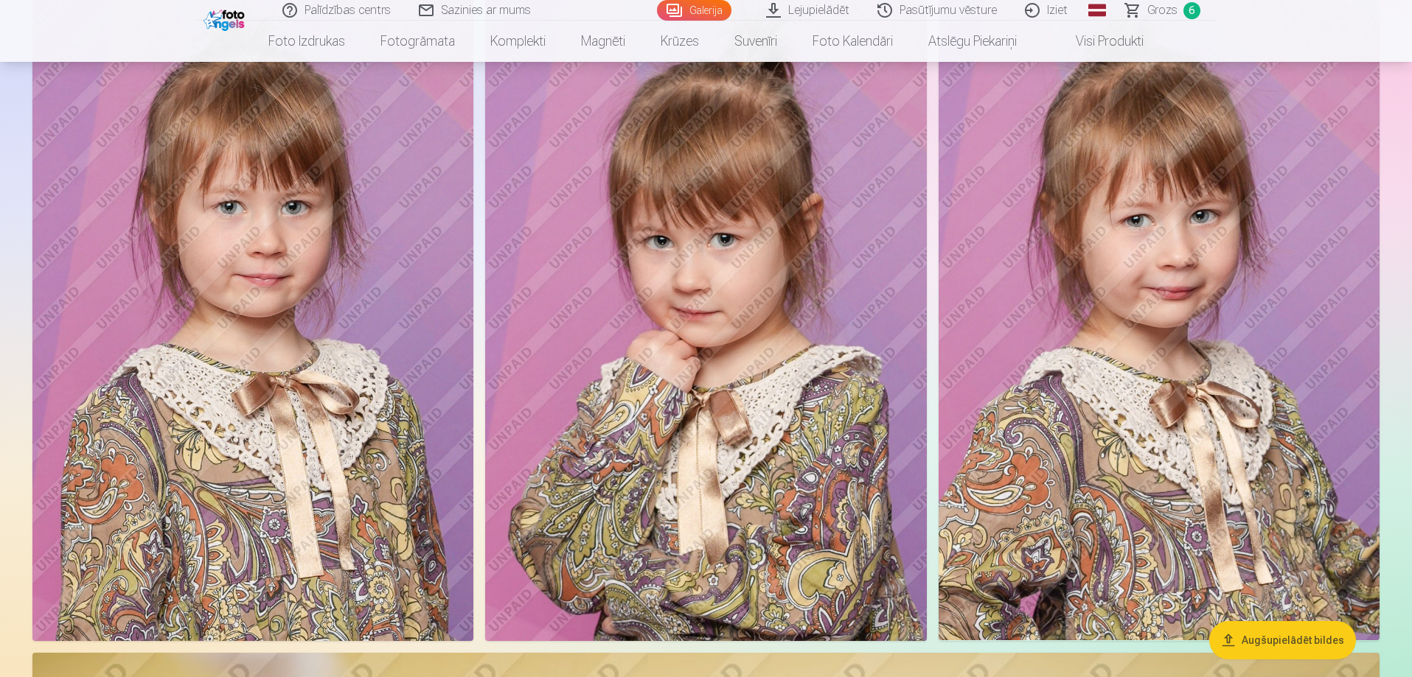
scroll to position [7666, 0]
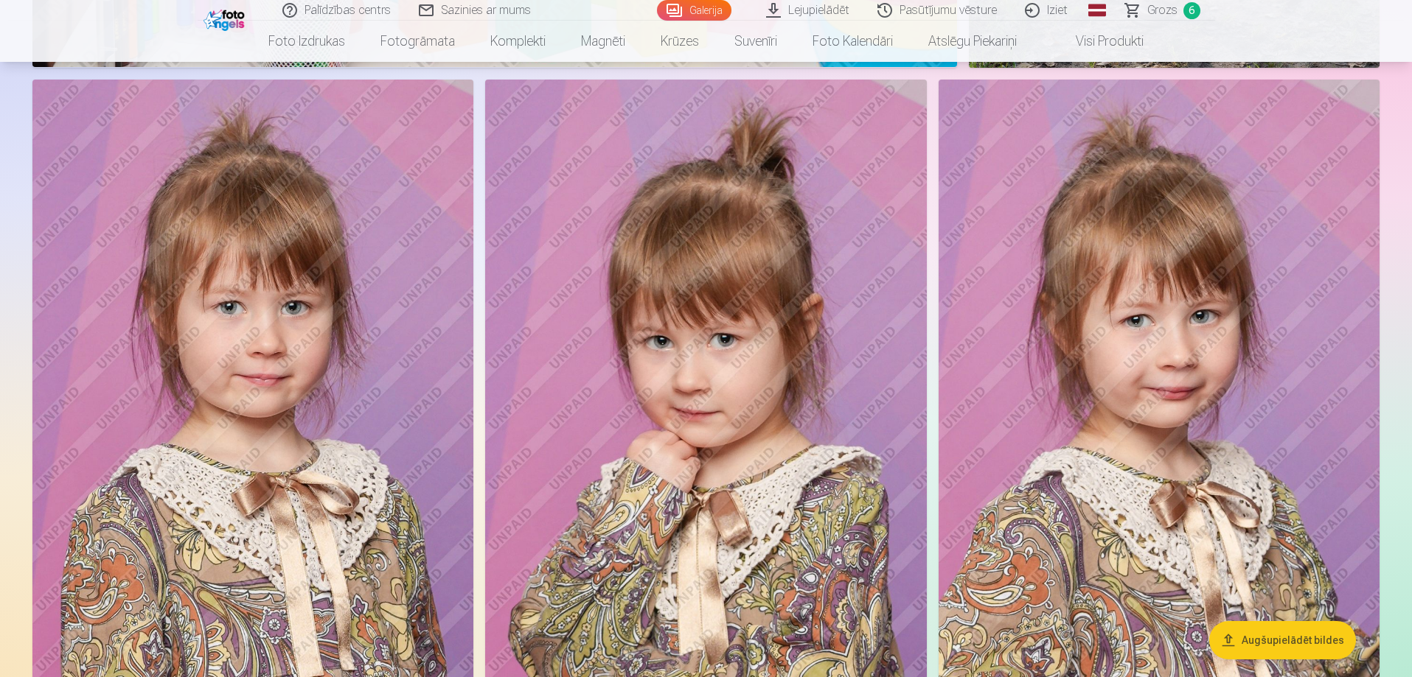
click at [230, 321] on img at bounding box center [252, 411] width 441 height 662
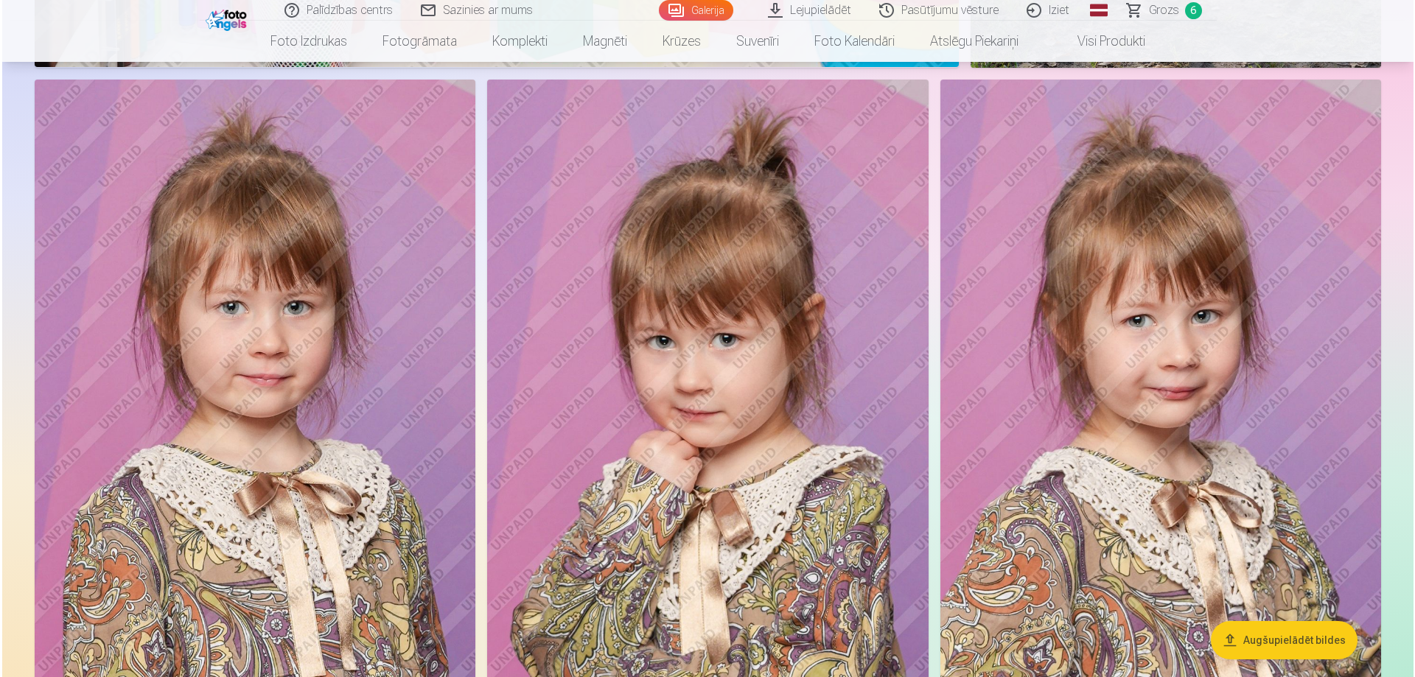
scroll to position [7611, 0]
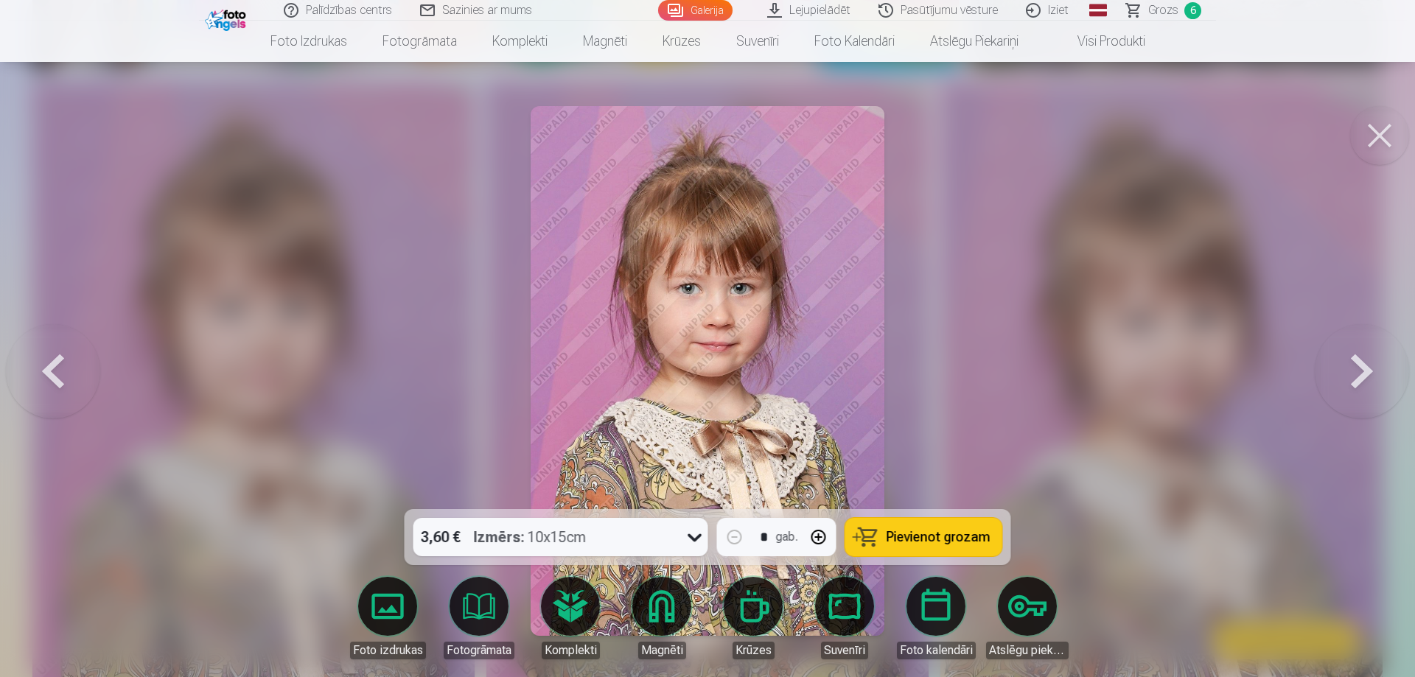
click at [546, 540] on div "Izmērs : 10x15cm" at bounding box center [530, 537] width 113 height 38
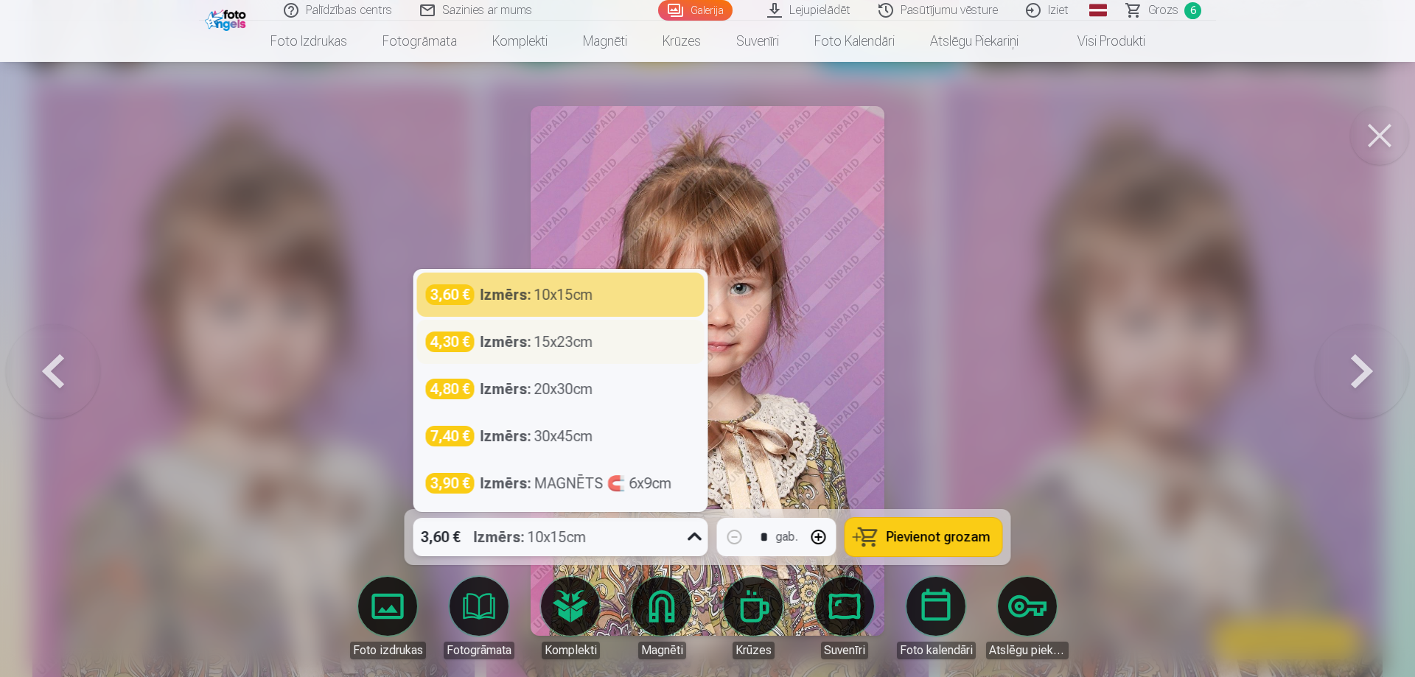
click at [558, 346] on div "Izmērs : 15x23cm" at bounding box center [537, 342] width 113 height 21
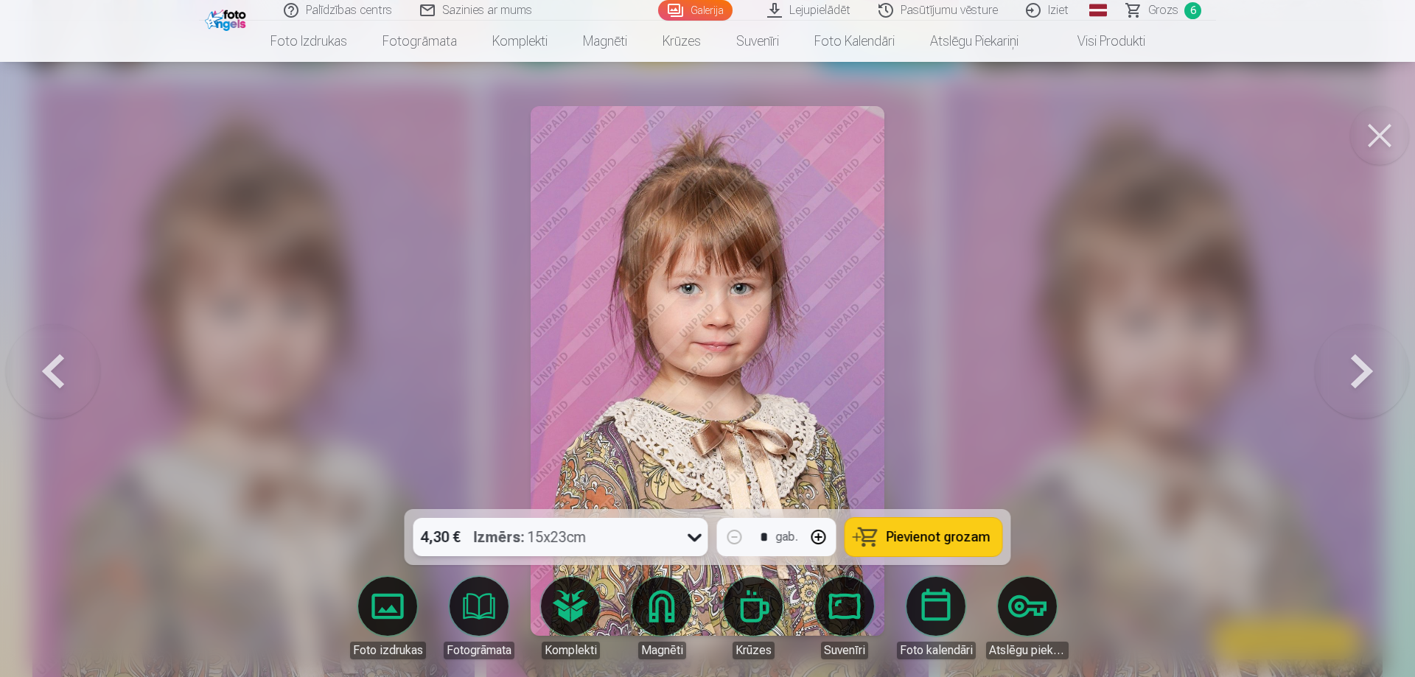
click at [910, 553] on button "Pievienot grozam" at bounding box center [923, 537] width 157 height 38
click at [1378, 133] on button at bounding box center [1379, 135] width 59 height 59
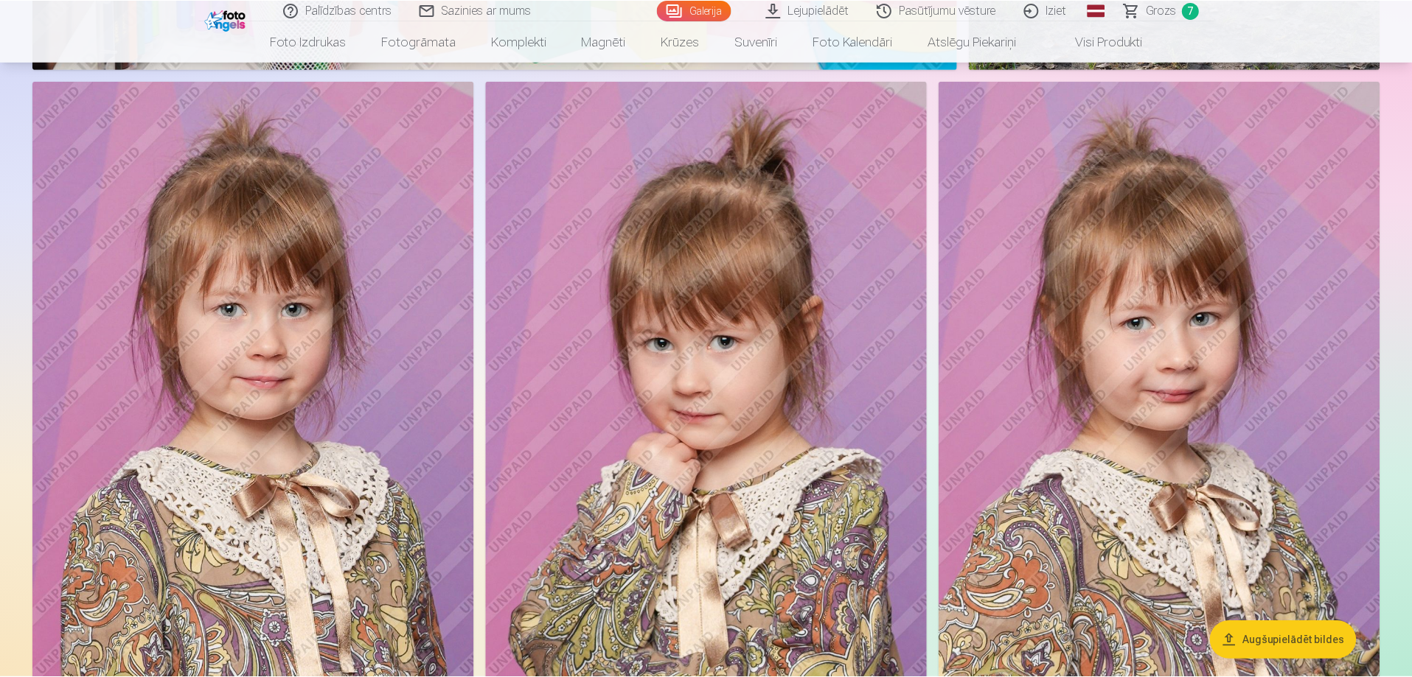
scroll to position [7592, 0]
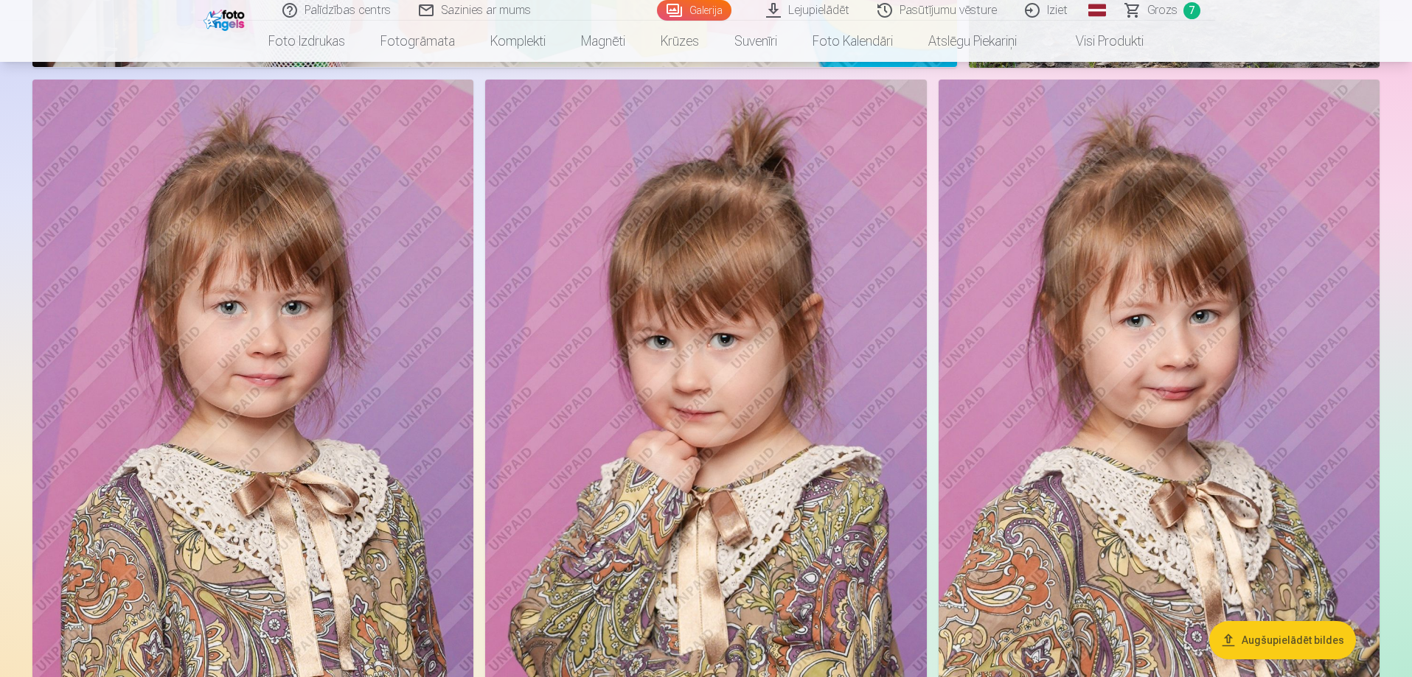
click at [1164, 7] on span "Grozs" at bounding box center [1162, 10] width 30 height 18
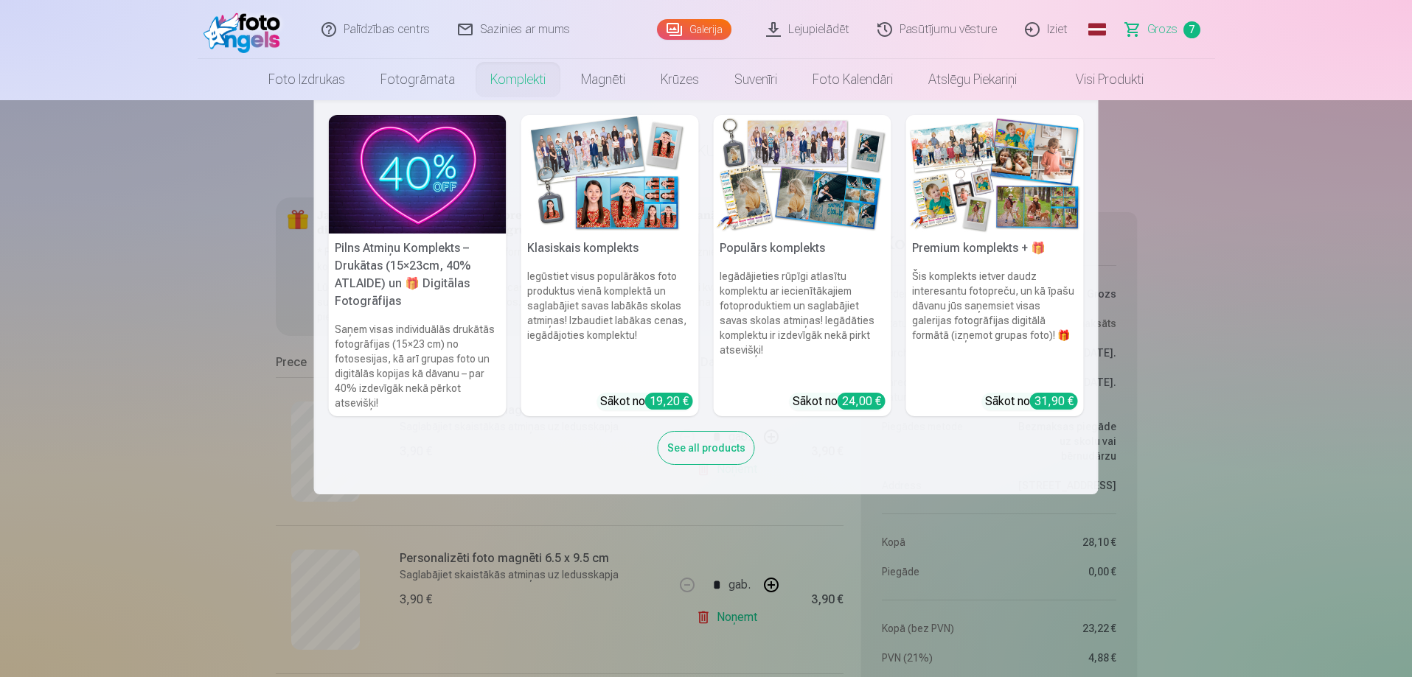
click at [1326, 262] on nav "Pilns Atmiņu Komplekts – Drukātas (15×23cm, 40% ATLAIDE) un 🎁 Digitālas Fotogrā…" at bounding box center [706, 297] width 1412 height 394
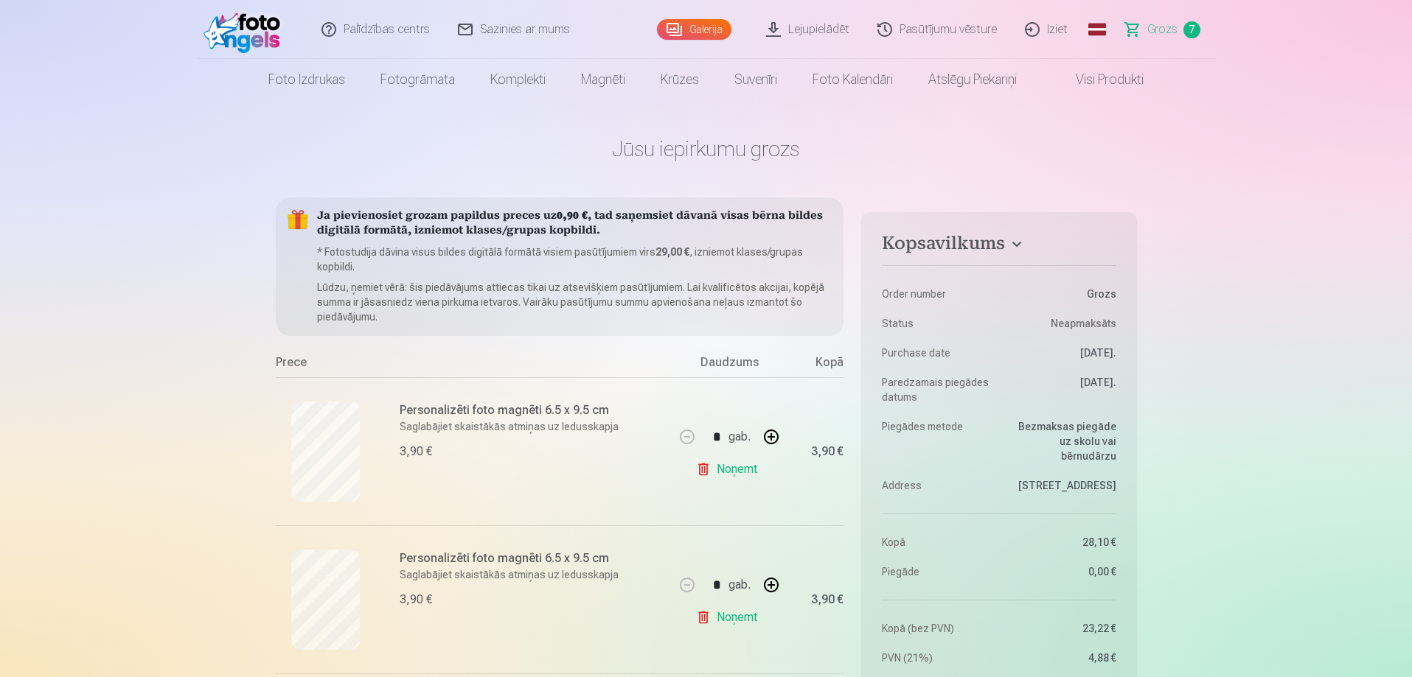
click at [938, 34] on link "Pasūtījumu vēsture" at bounding box center [937, 29] width 147 height 59
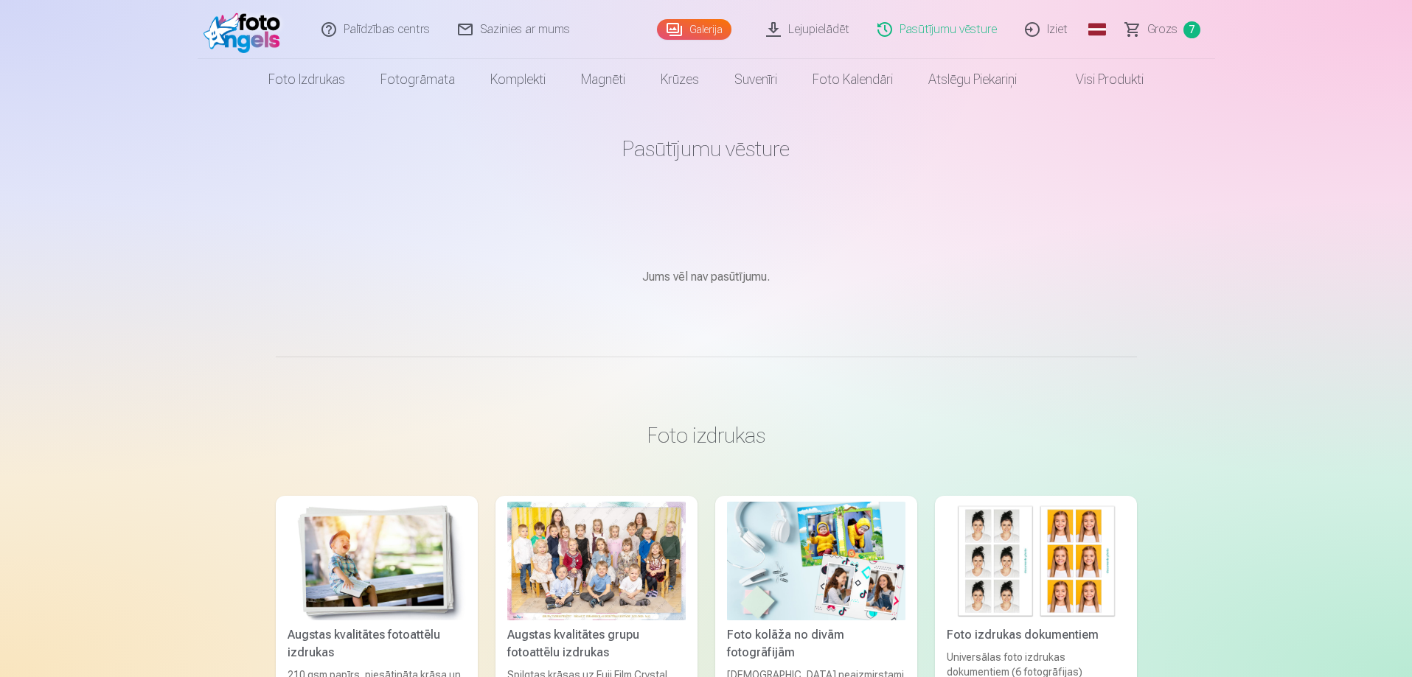
click at [711, 31] on link "Galerija" at bounding box center [694, 29] width 74 height 21
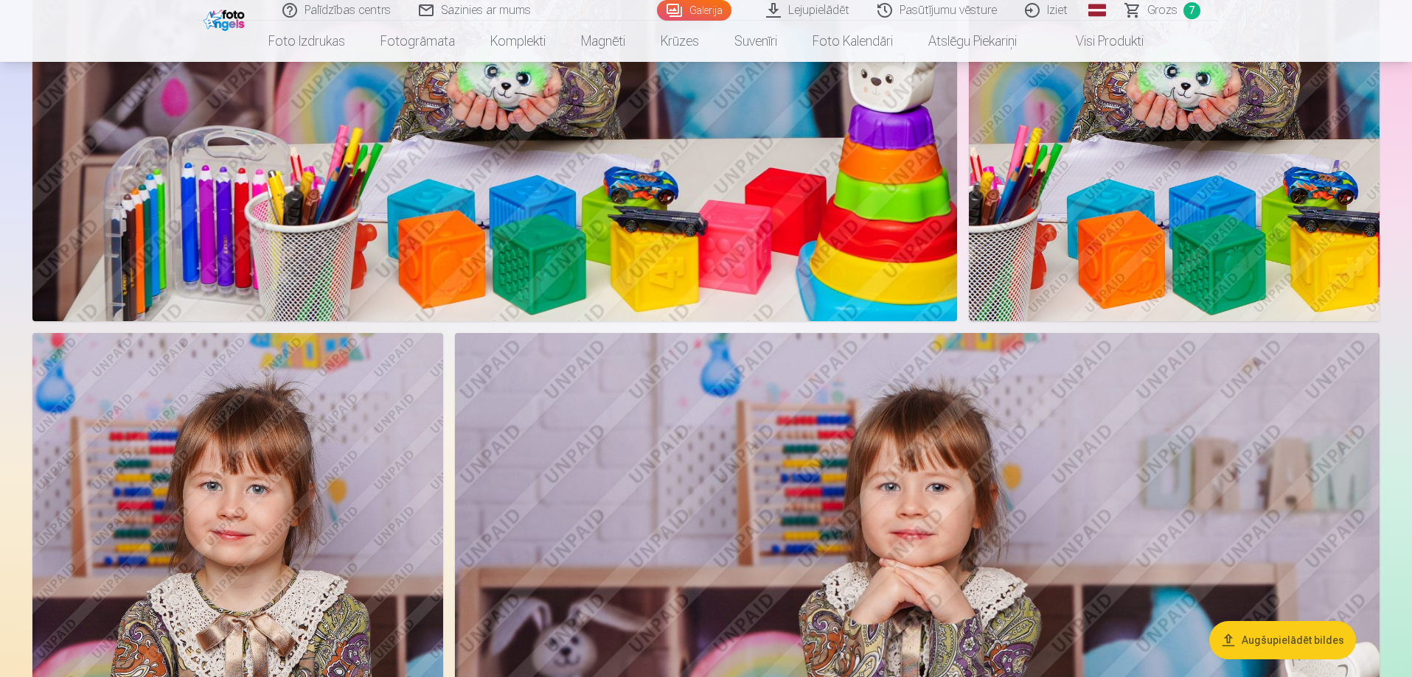
scroll to position [5750, 0]
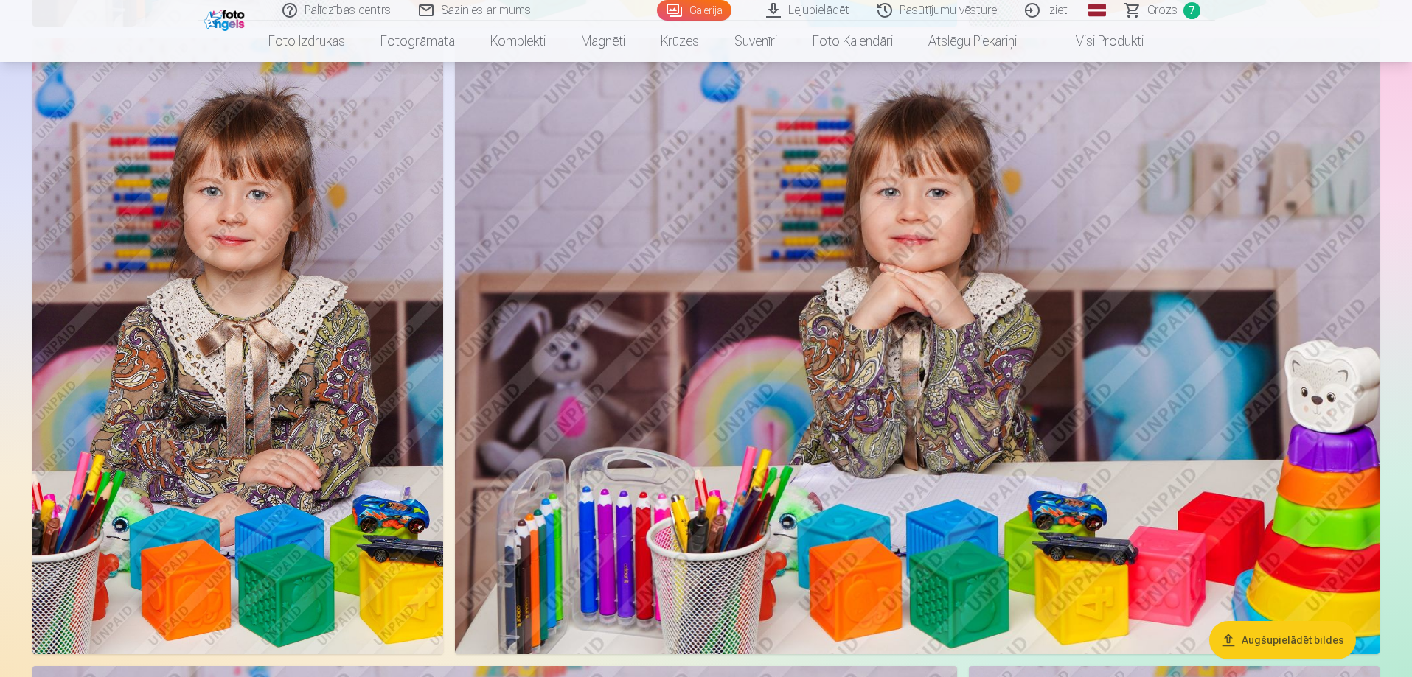
click at [192, 302] on img at bounding box center [237, 346] width 411 height 616
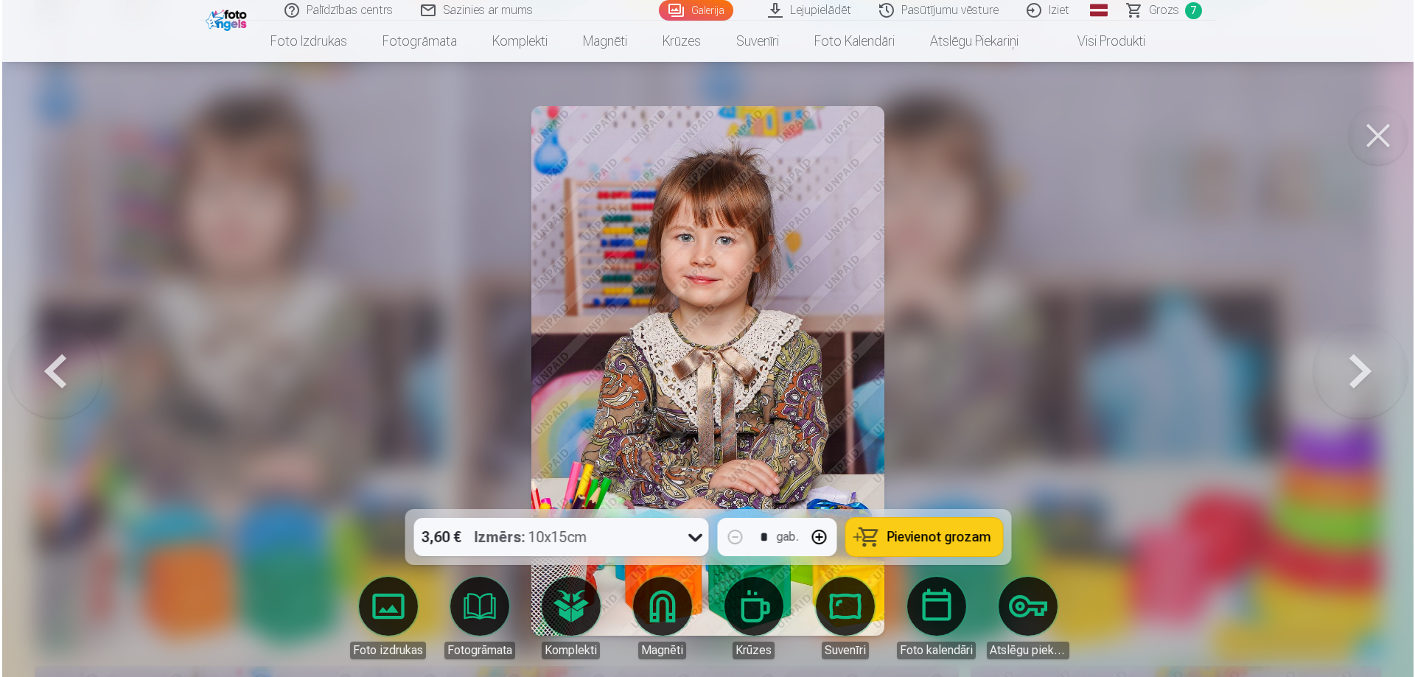
scroll to position [5763, 0]
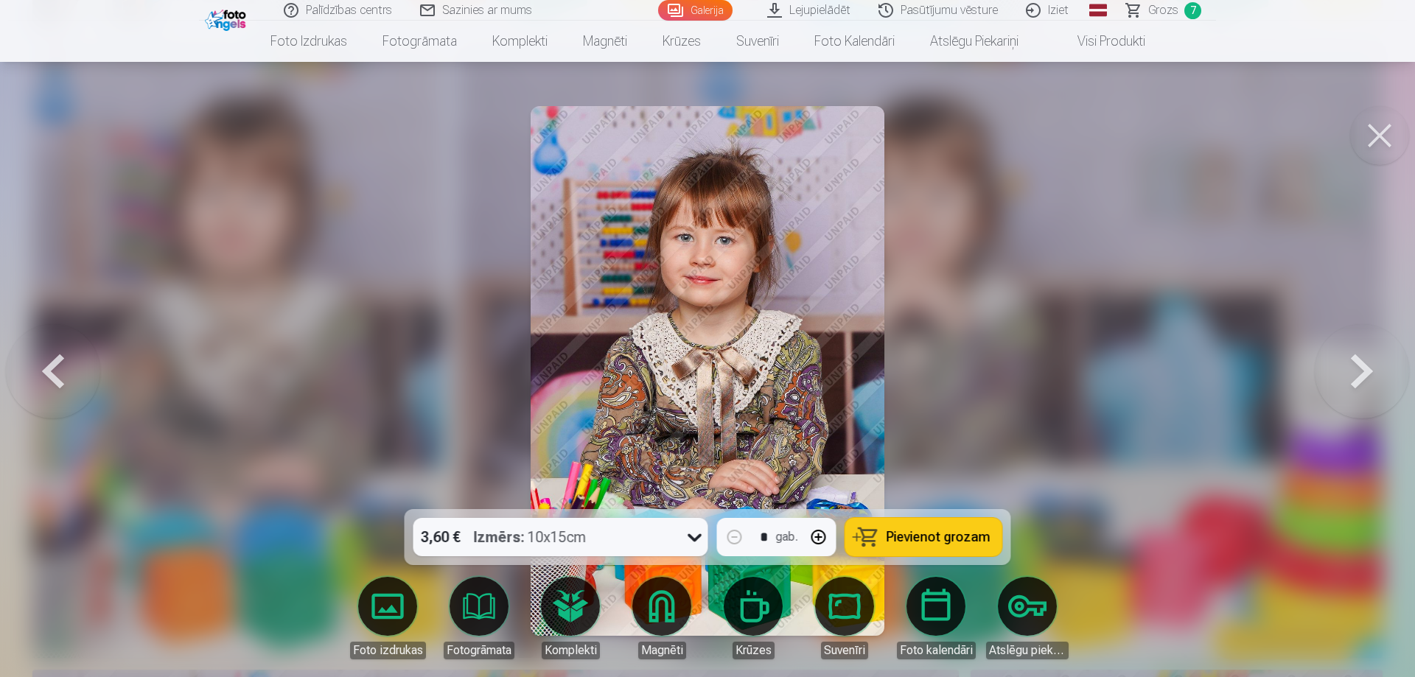
click at [719, 294] on img at bounding box center [707, 371] width 353 height 530
click at [1386, 129] on button at bounding box center [1379, 135] width 59 height 59
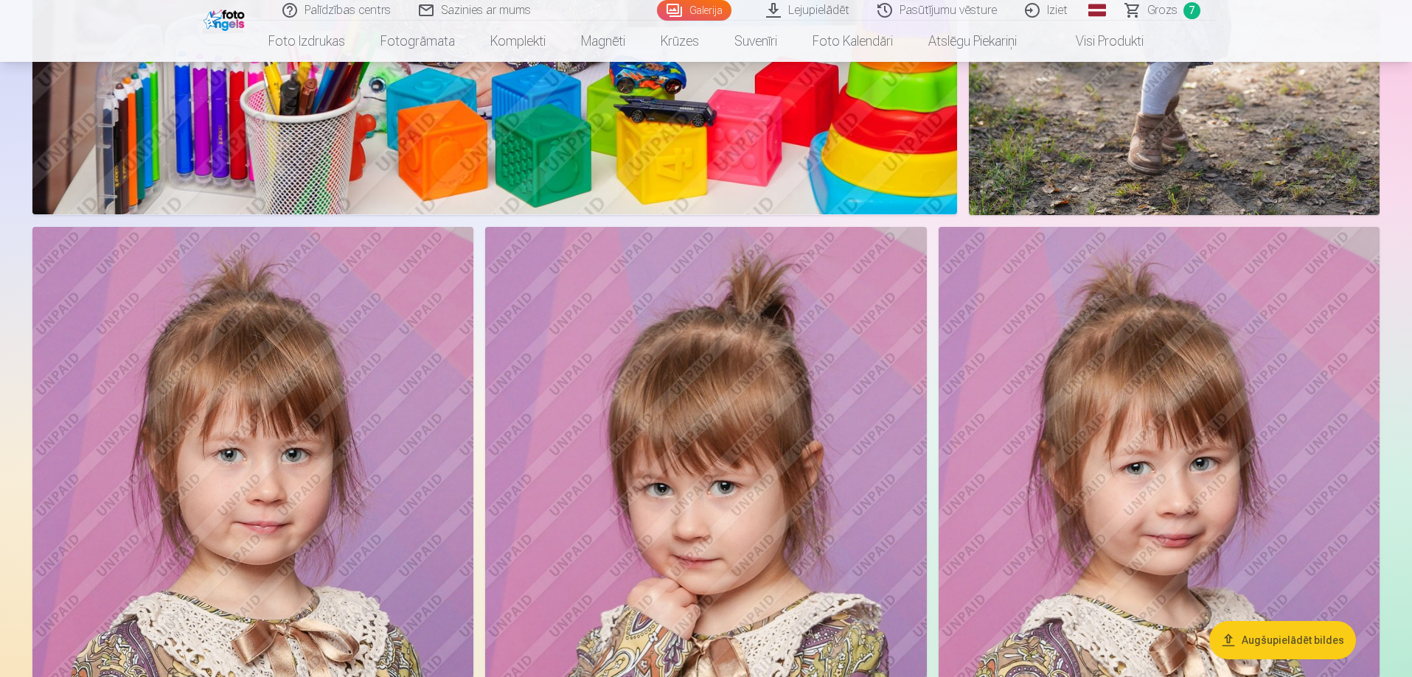
scroll to position [7740, 0]
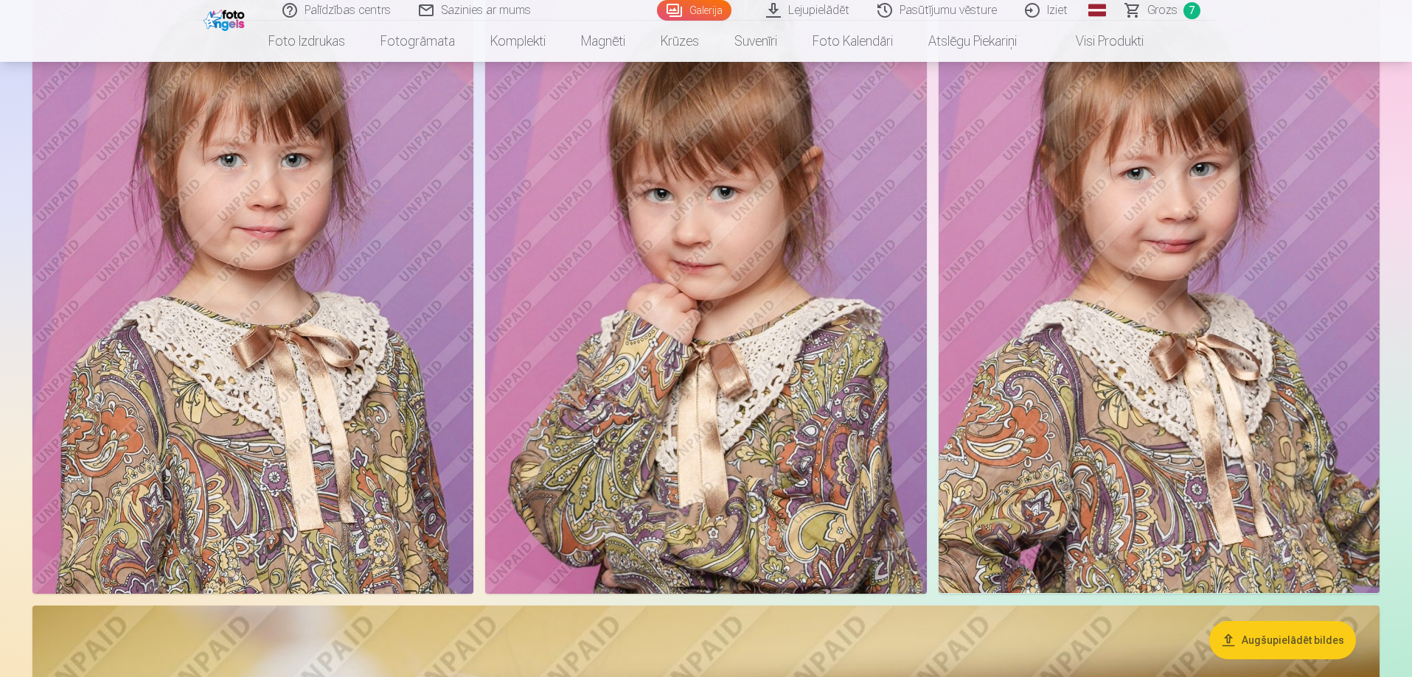
click at [695, 319] on img at bounding box center [706, 263] width 442 height 662
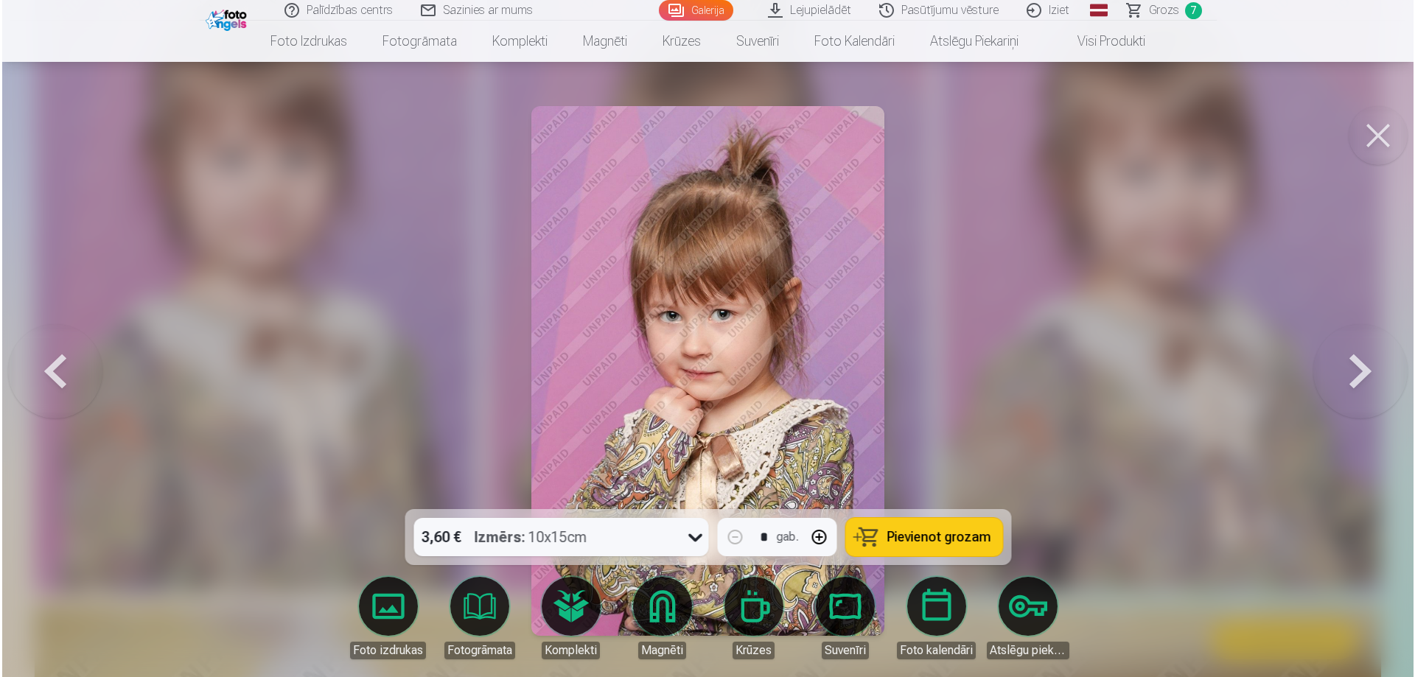
scroll to position [7760, 0]
click at [614, 540] on div "3,60 € Izmērs : 10x15cm" at bounding box center [547, 537] width 267 height 38
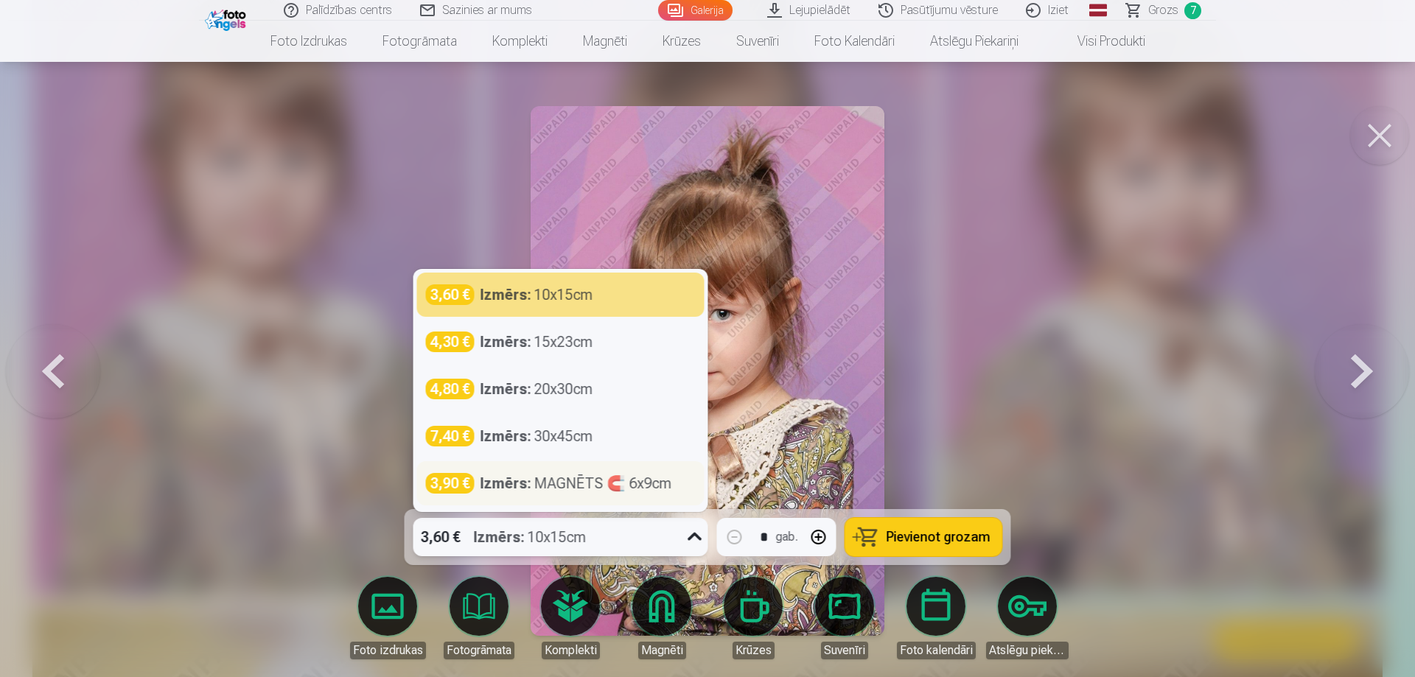
click at [501, 478] on strong "Izmērs :" at bounding box center [506, 483] width 51 height 21
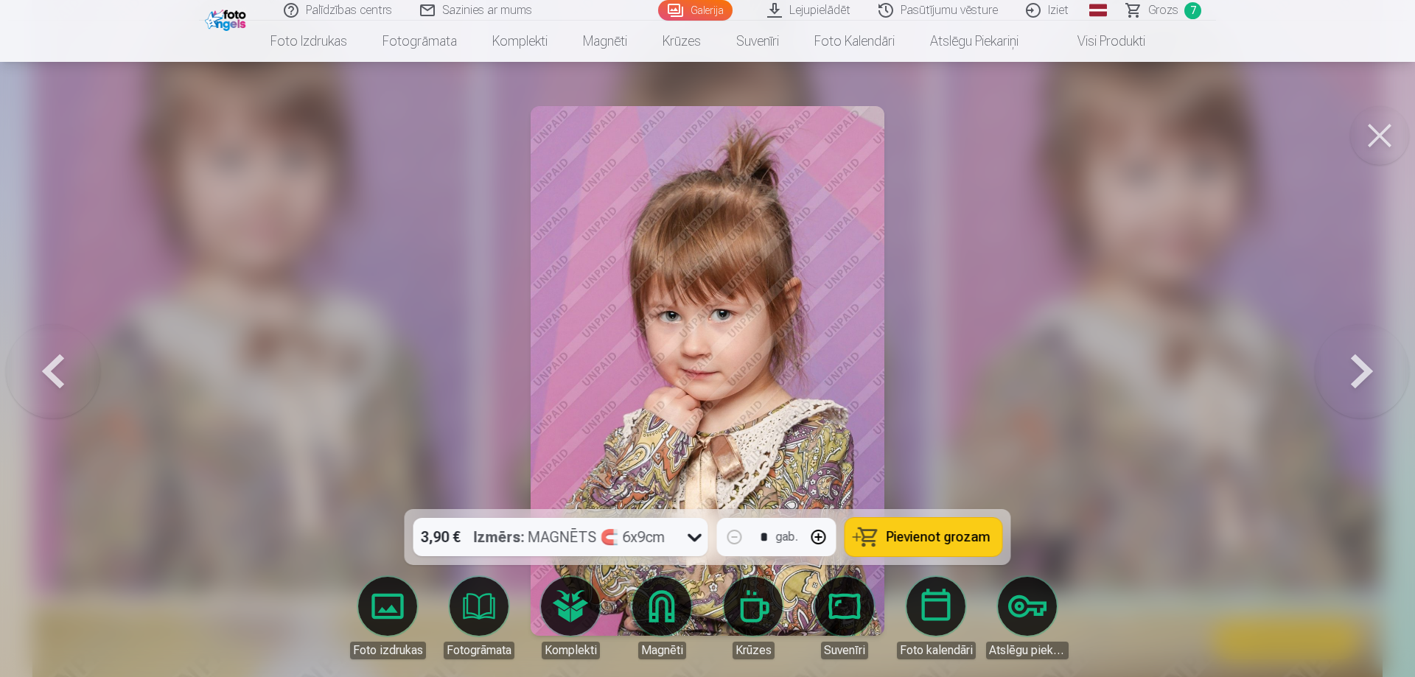
click at [938, 544] on span "Pievienot grozam" at bounding box center [939, 537] width 104 height 13
click at [1375, 141] on button at bounding box center [1379, 135] width 59 height 59
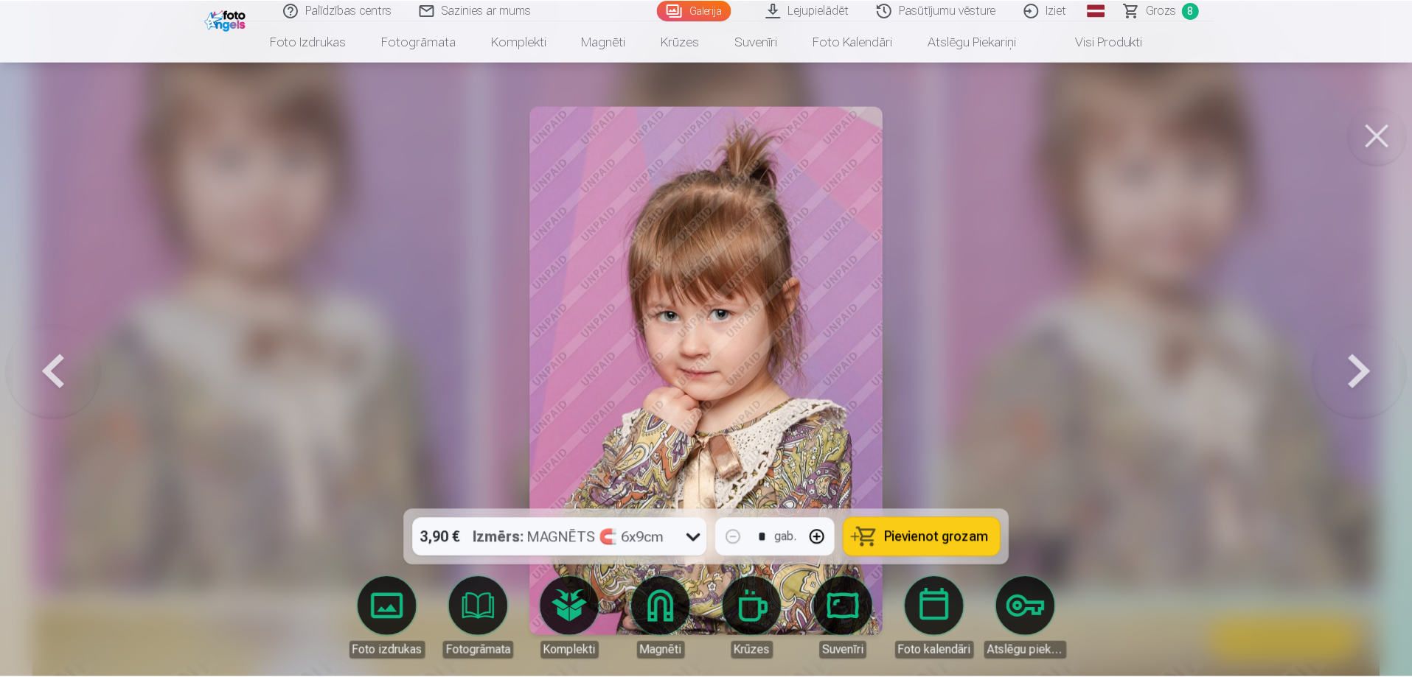
scroll to position [7740, 0]
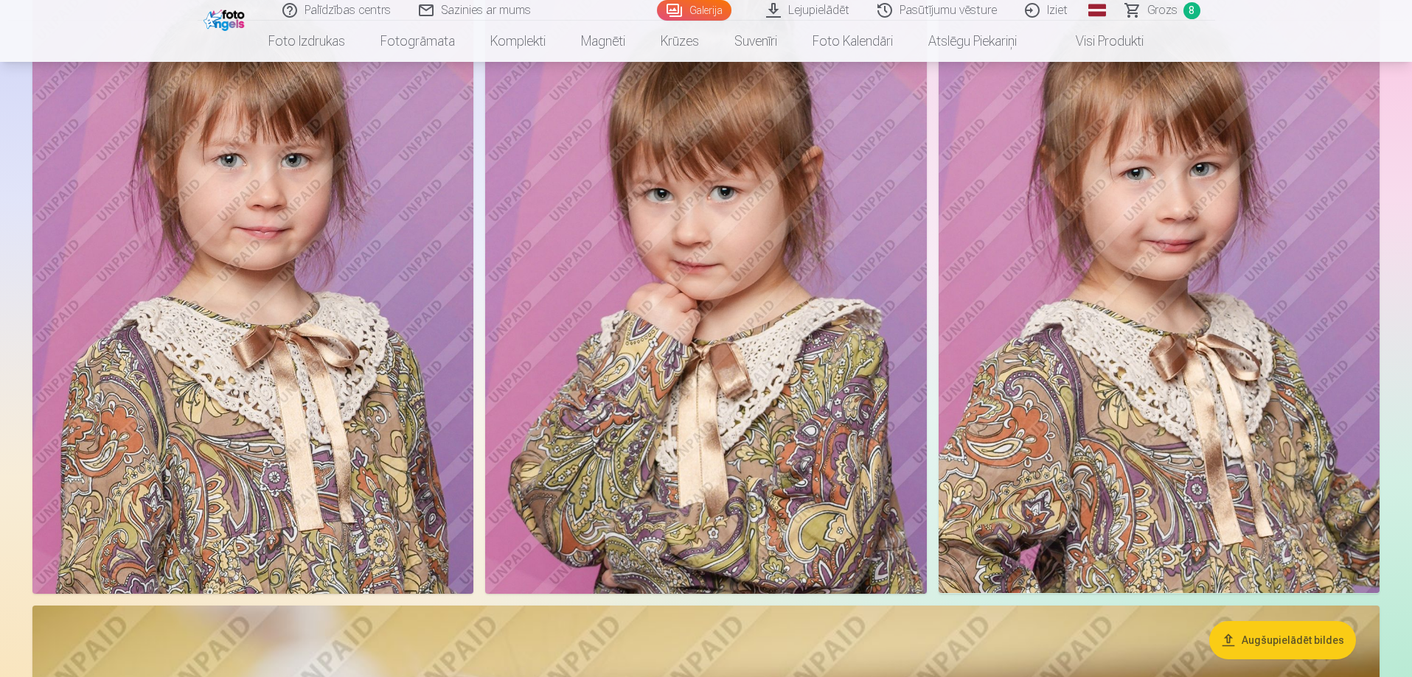
click at [1162, 11] on span "Grozs" at bounding box center [1162, 10] width 30 height 18
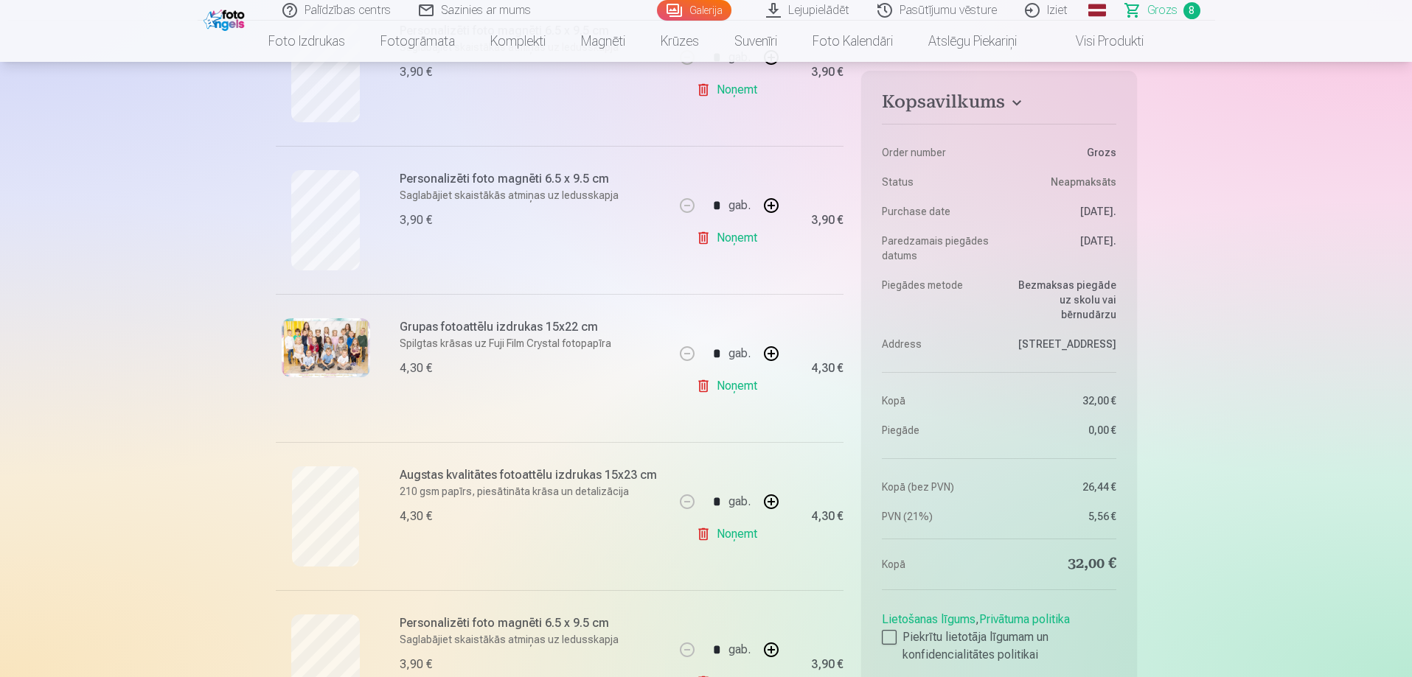
scroll to position [811, 0]
